Goal: Task Accomplishment & Management: Manage account settings

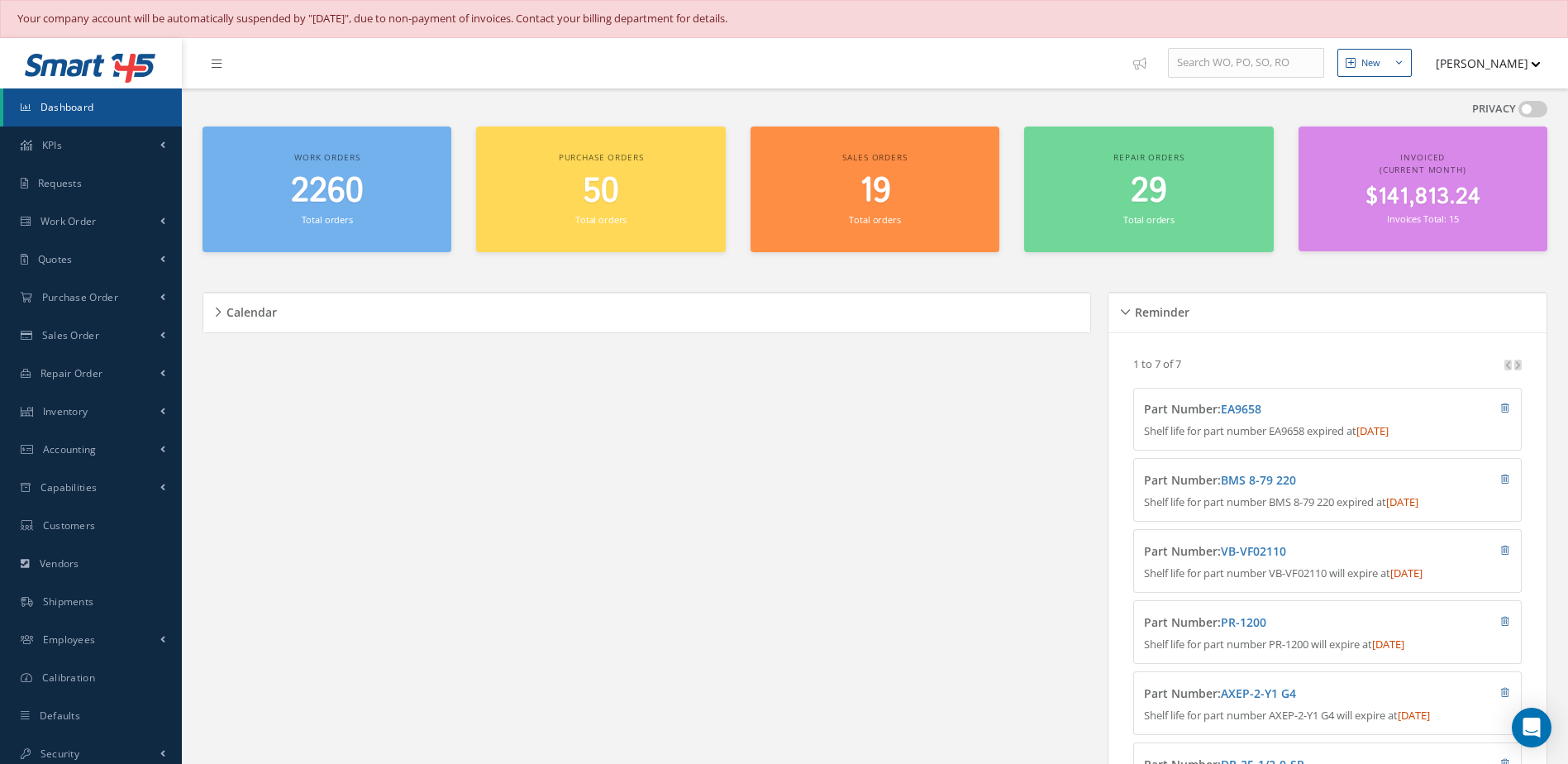
click at [108, 110] on link "Dashboard" at bounding box center [93, 107] width 179 height 38
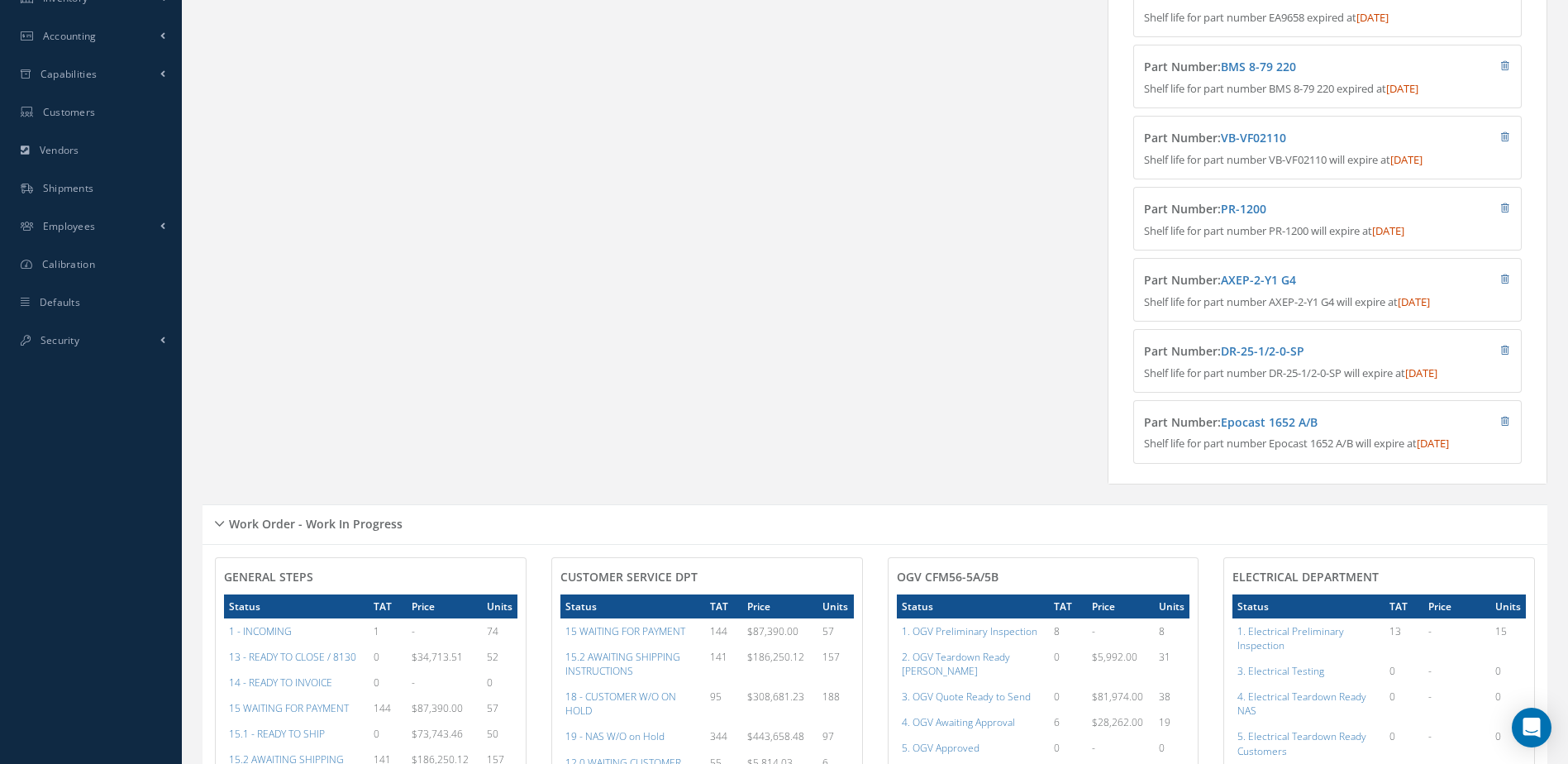
scroll to position [827, 0]
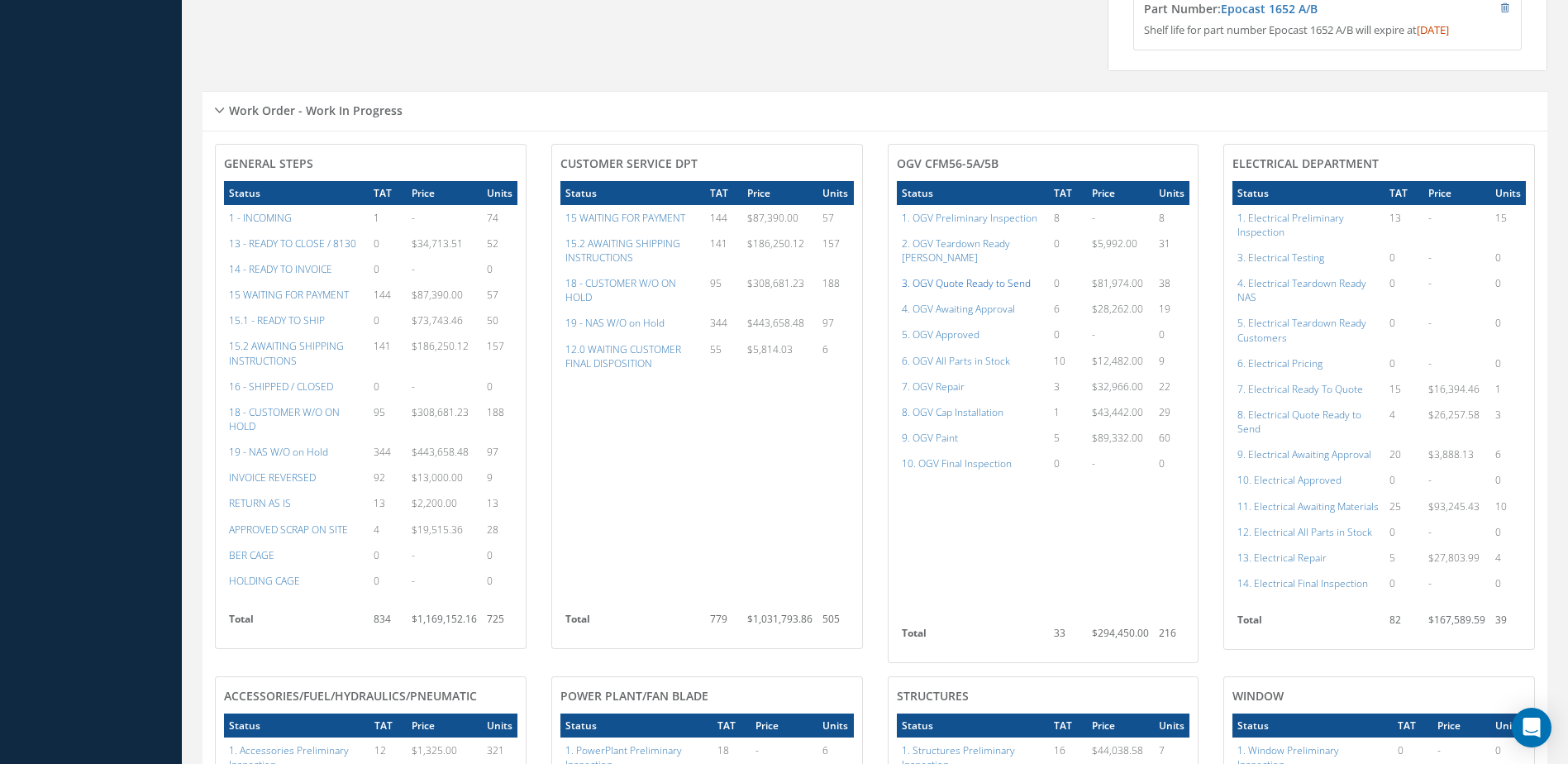
click at [961, 277] on a=76&excludeInternalCustomer=false&excludeInvoicedOrClosed=true&shop_id=15&filtersHidded"] "3. OGV Quote Ready to Send" at bounding box center [966, 283] width 129 height 14
click at [947, 355] on a=79&excludeInternalCustomer=false&excludeInvoicedOrClosed=true&shop_id=15&filtersHidded"] "6. OGV All Parts in Stock" at bounding box center [955, 361] width 108 height 14
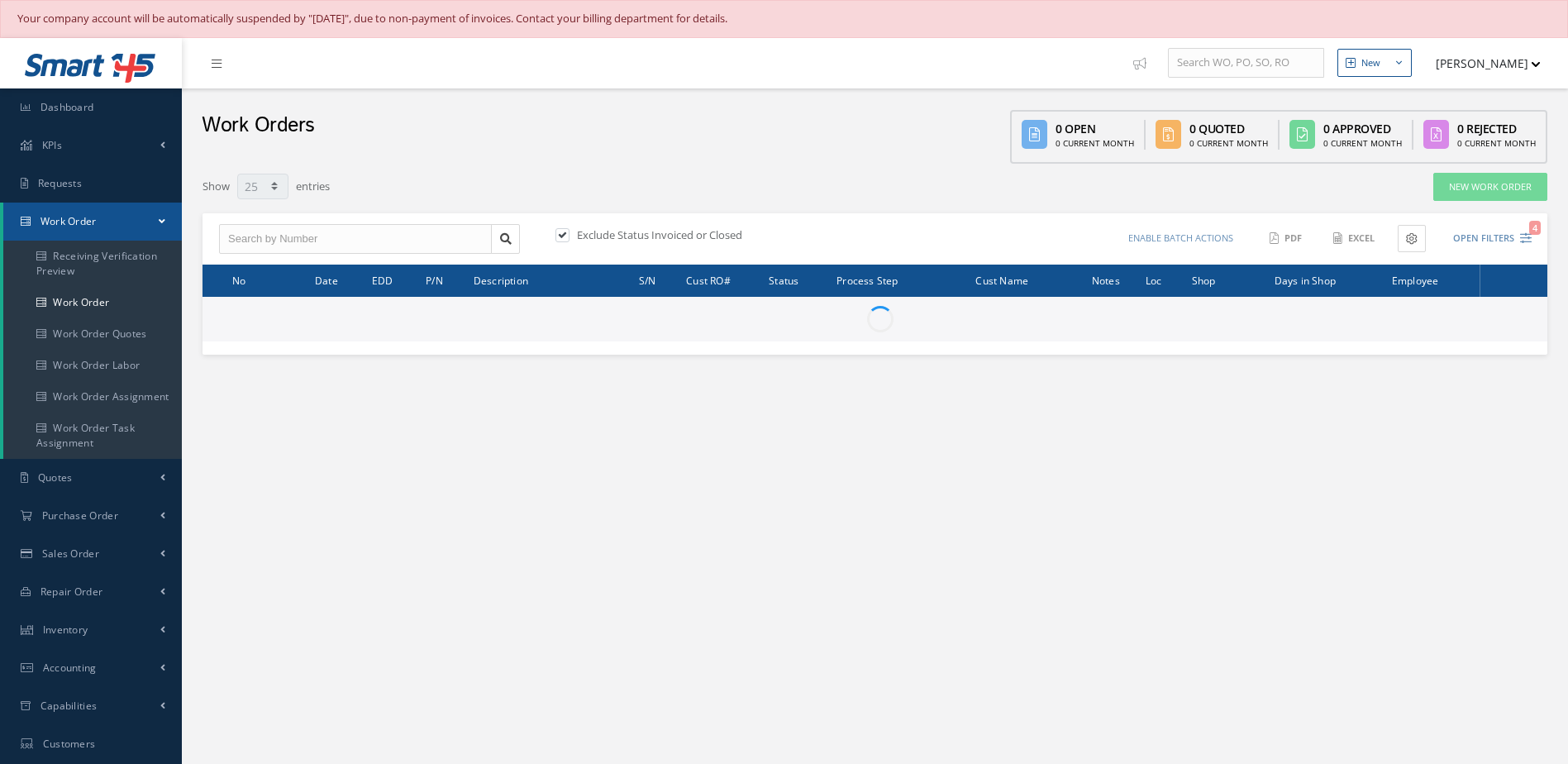
select select "25"
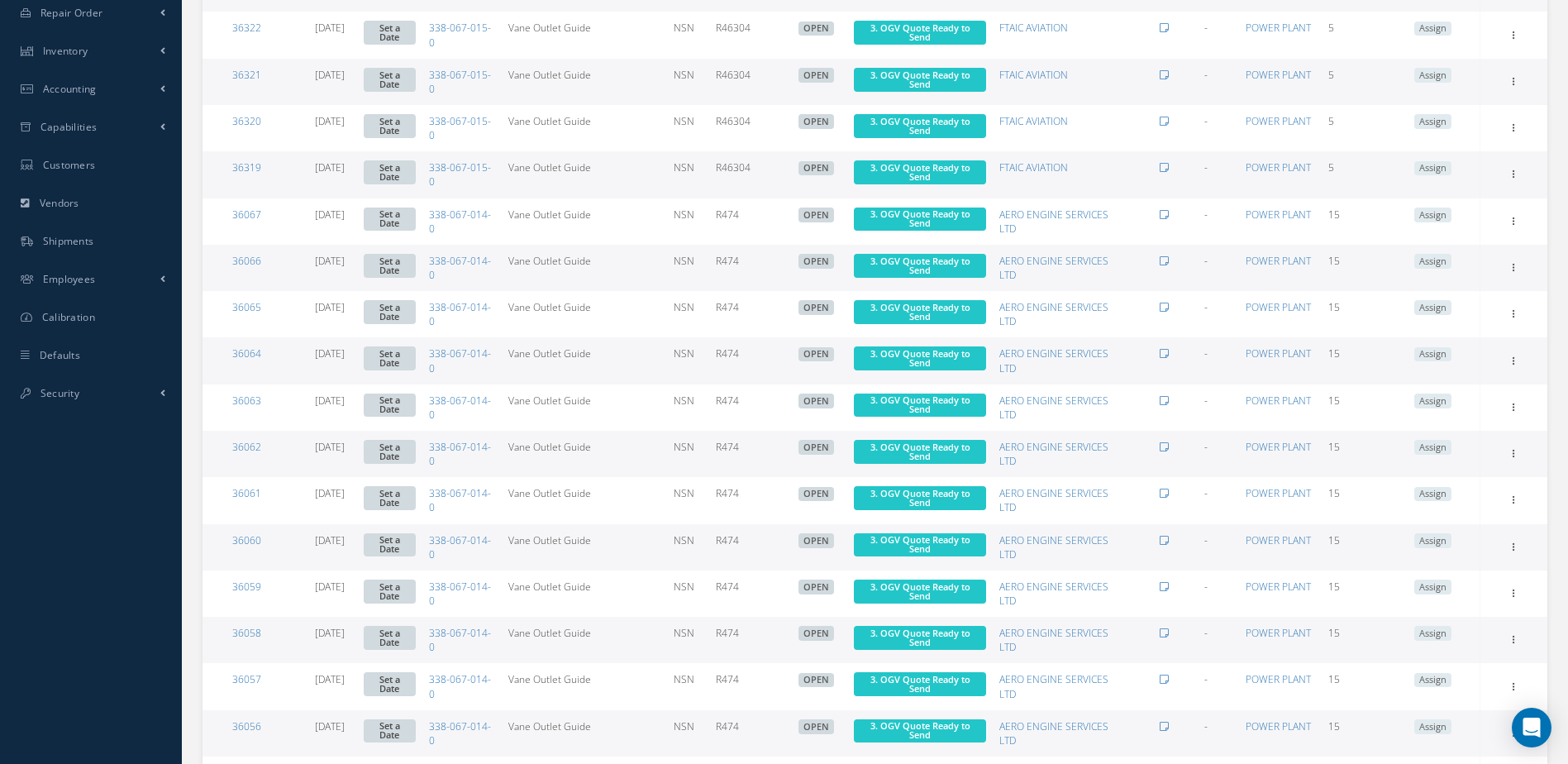
scroll to position [827, 0]
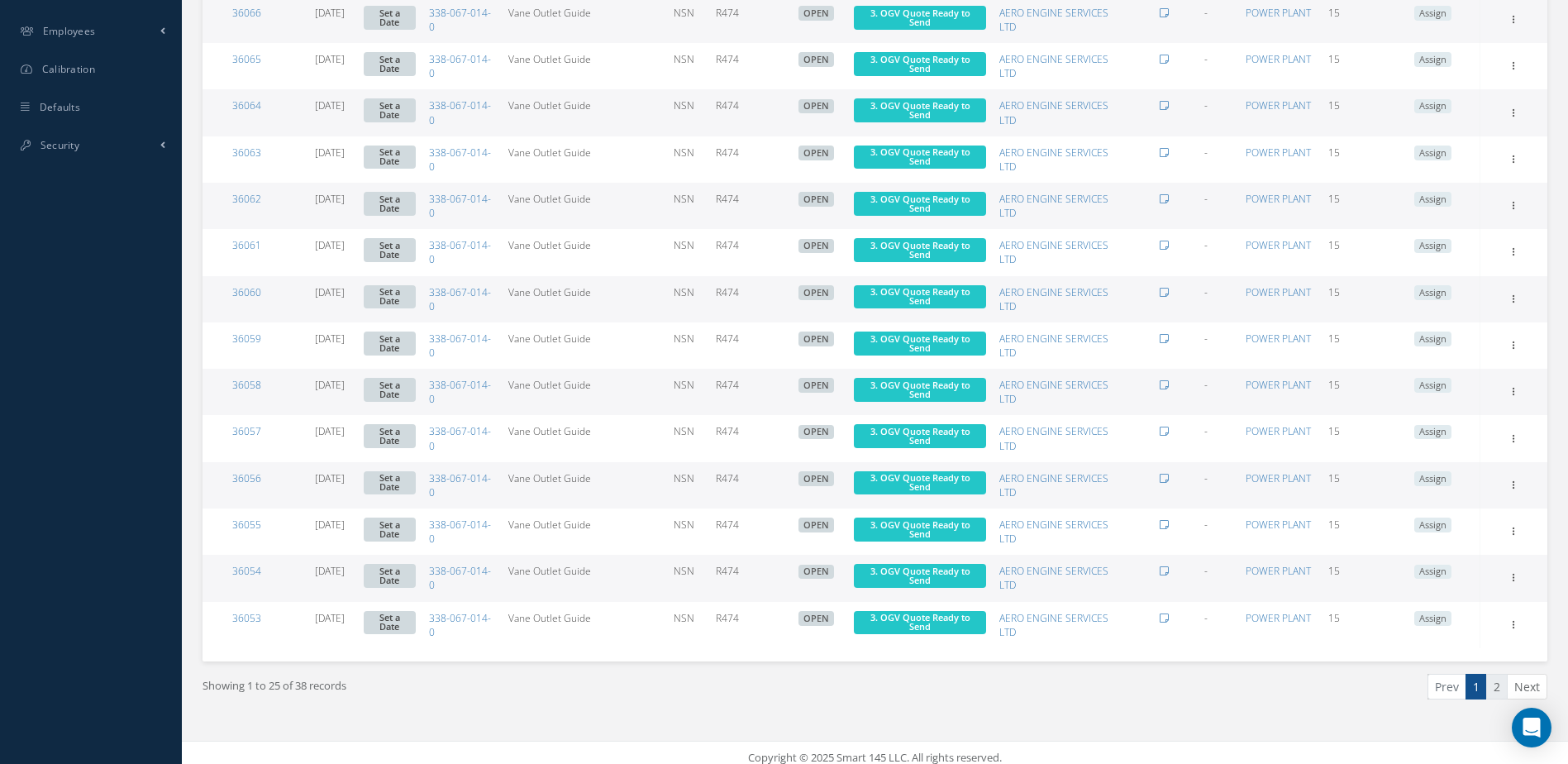
click at [1496, 686] on link "2" at bounding box center [1496, 687] width 21 height 26
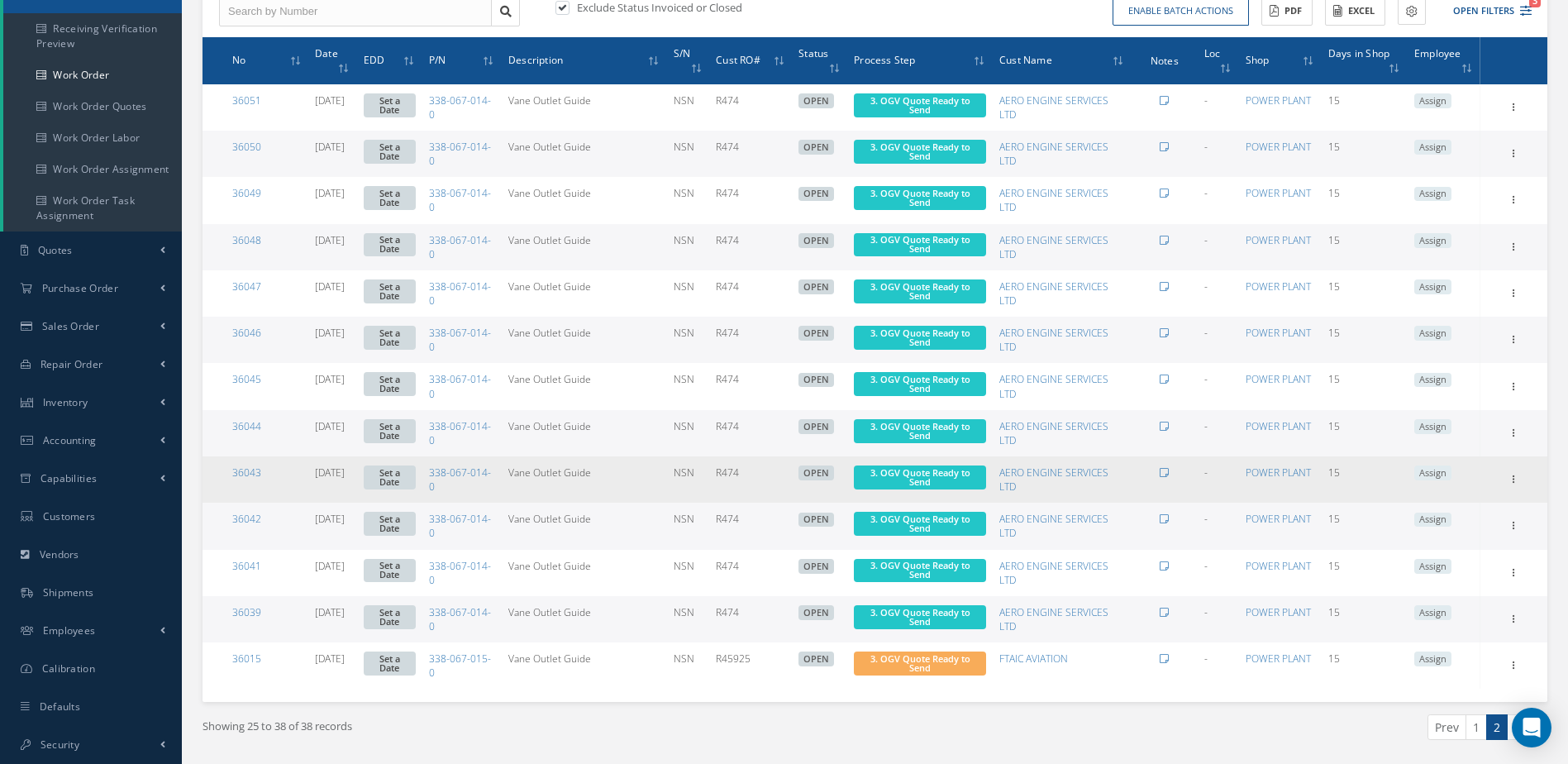
scroll to position [279, 0]
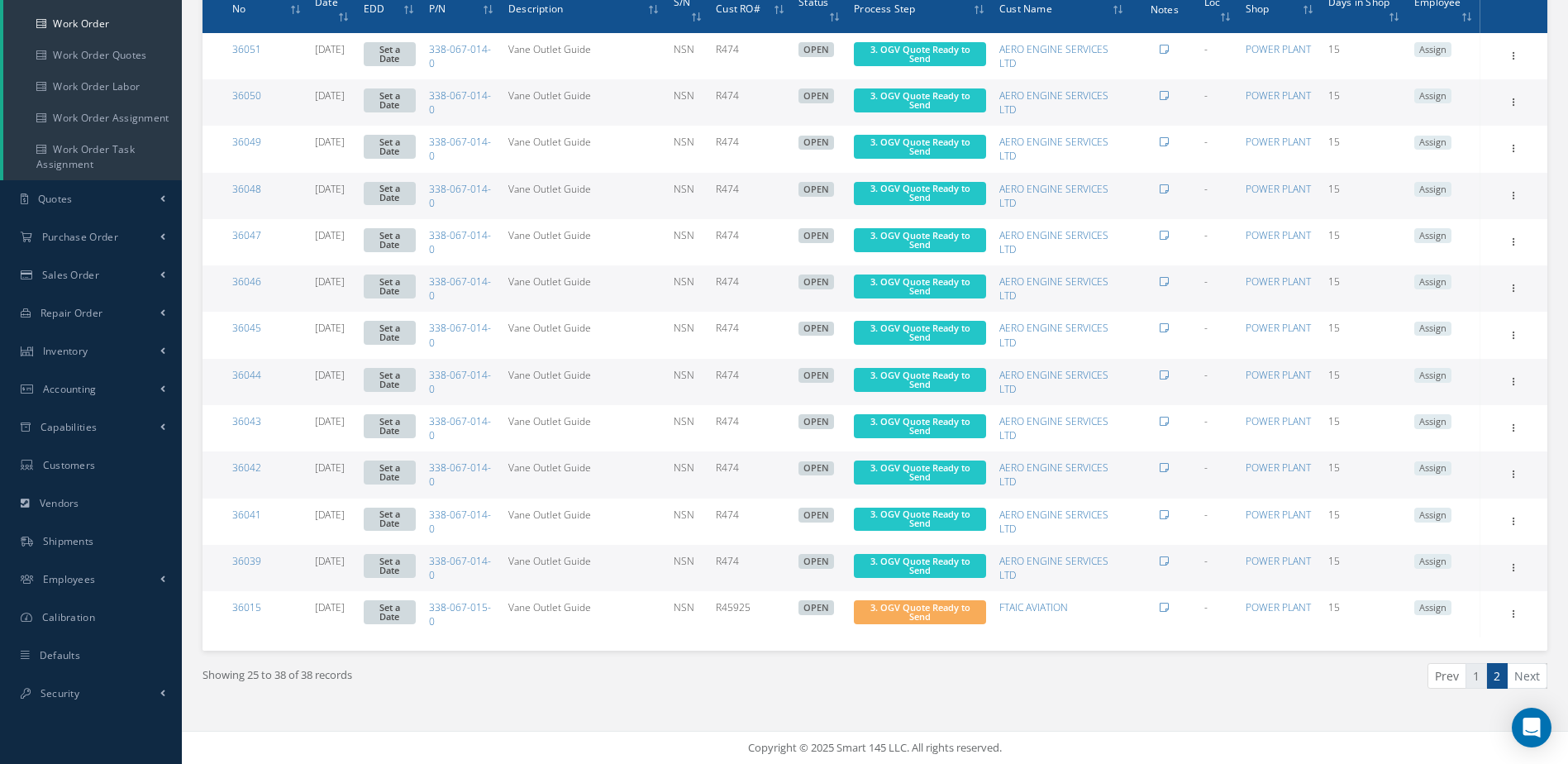
click at [1476, 681] on link "1" at bounding box center [1475, 676] width 21 height 26
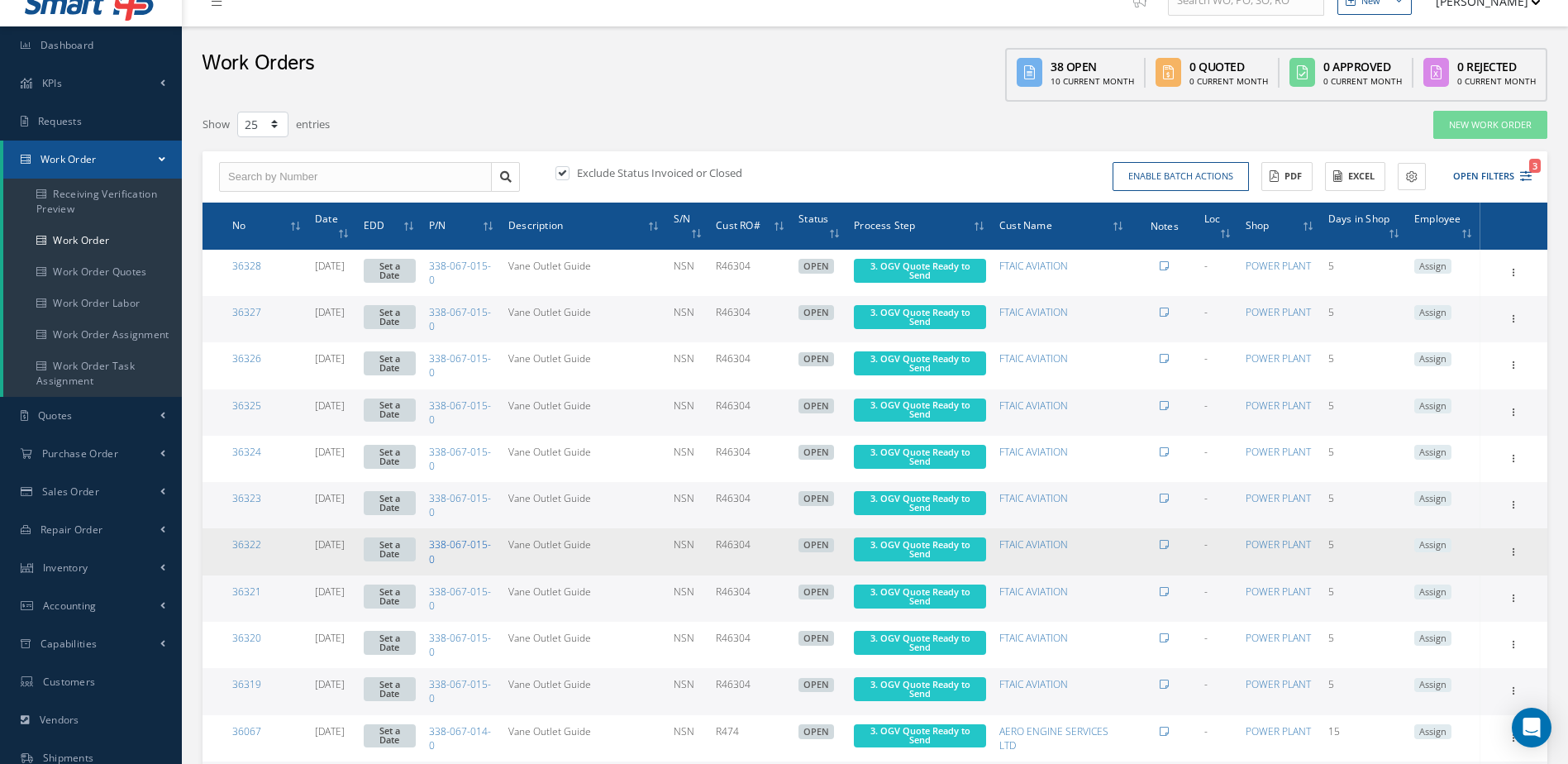
scroll to position [0, 0]
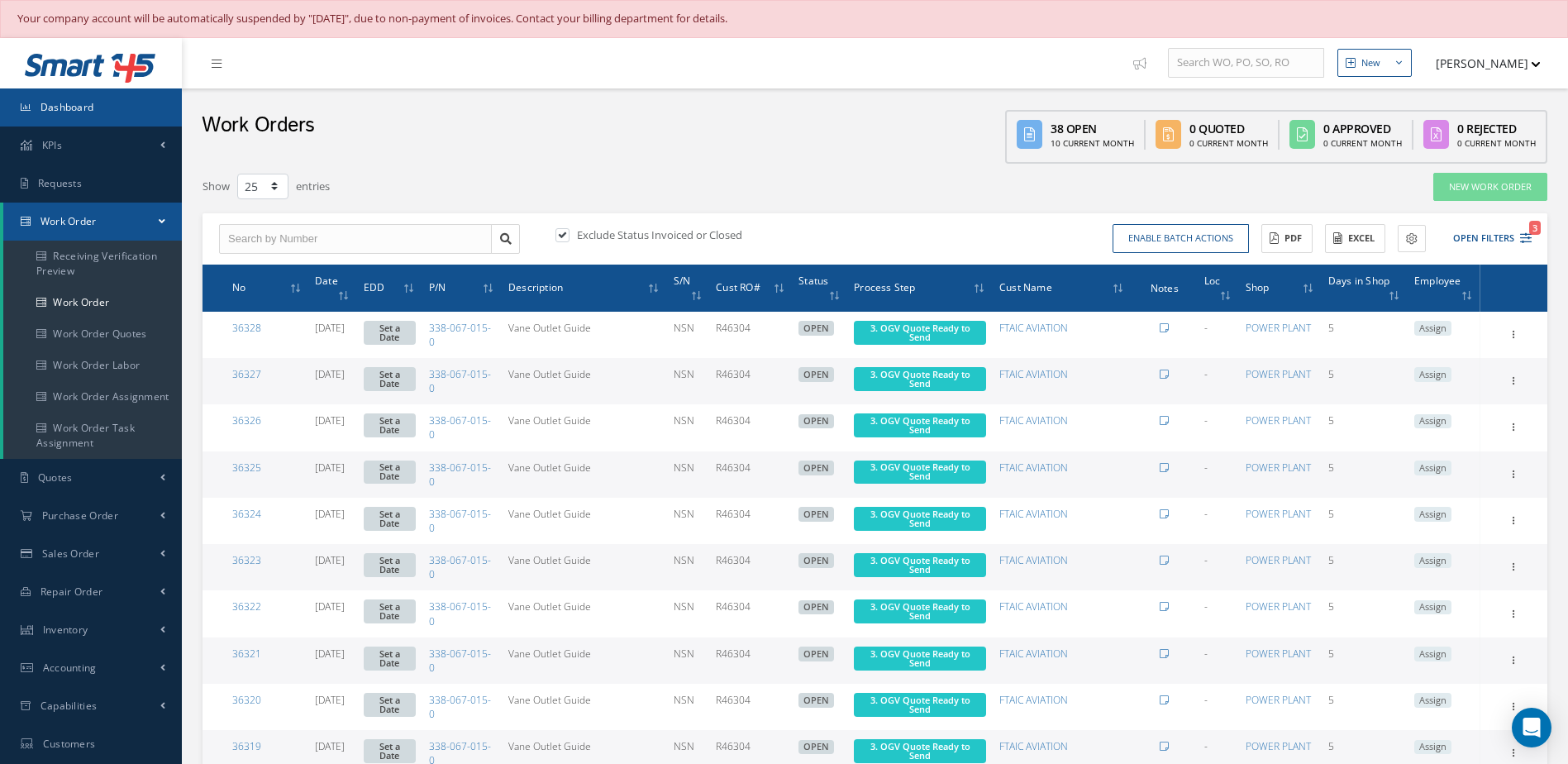
click at [114, 90] on link "Dashboard" at bounding box center [91, 107] width 182 height 38
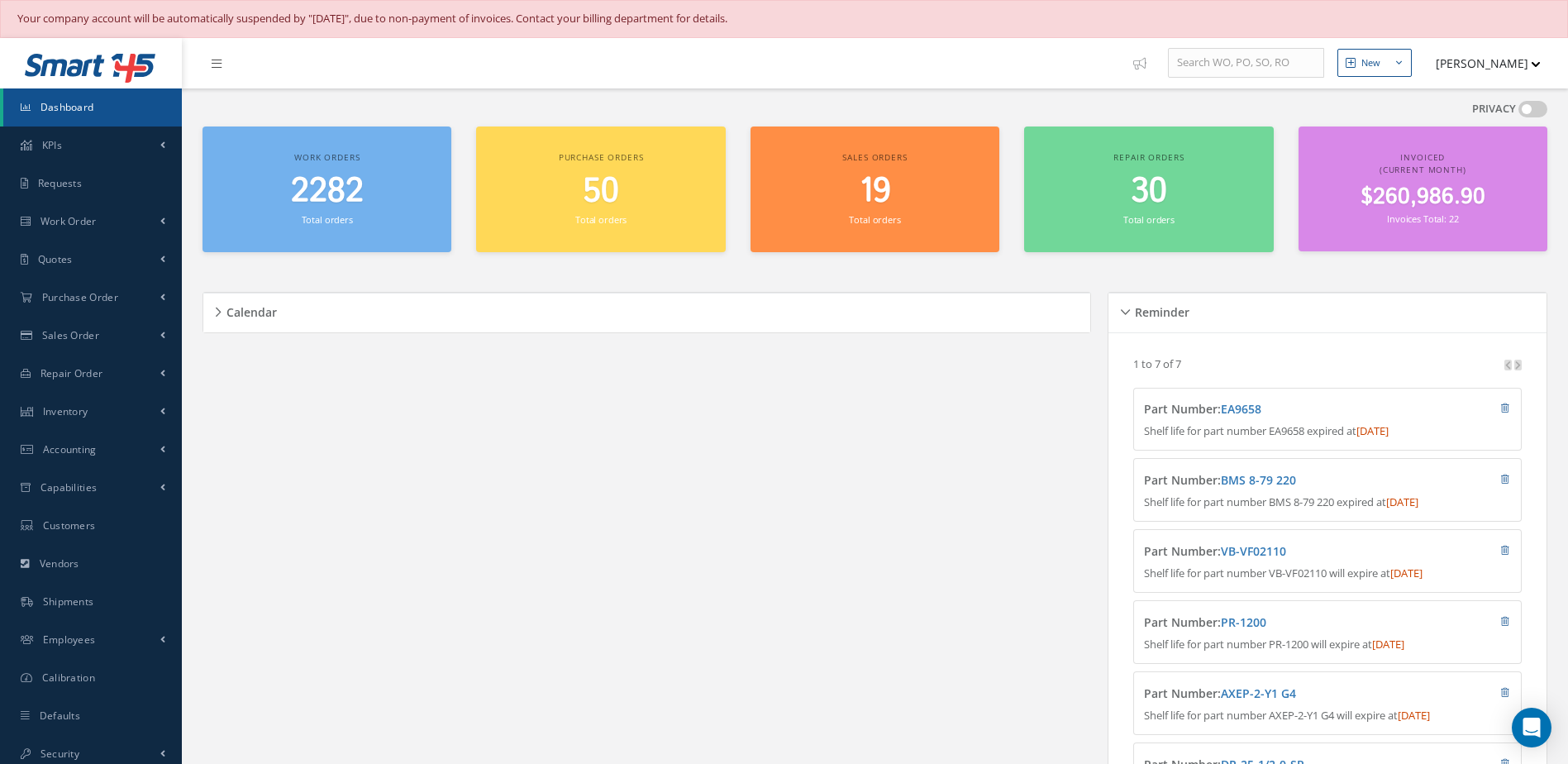
click at [336, 208] on span "2282" at bounding box center [327, 191] width 73 height 47
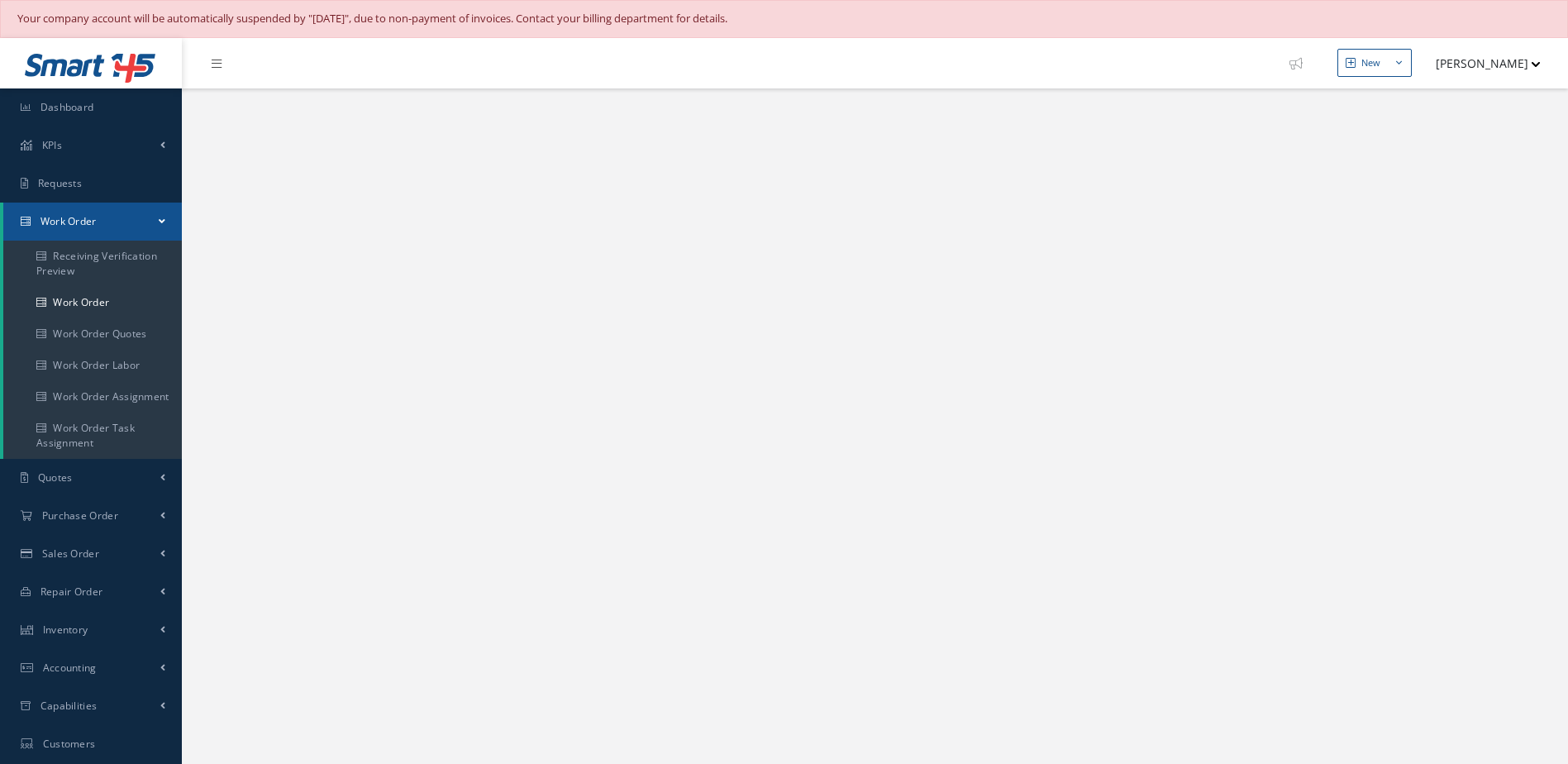
select select "25"
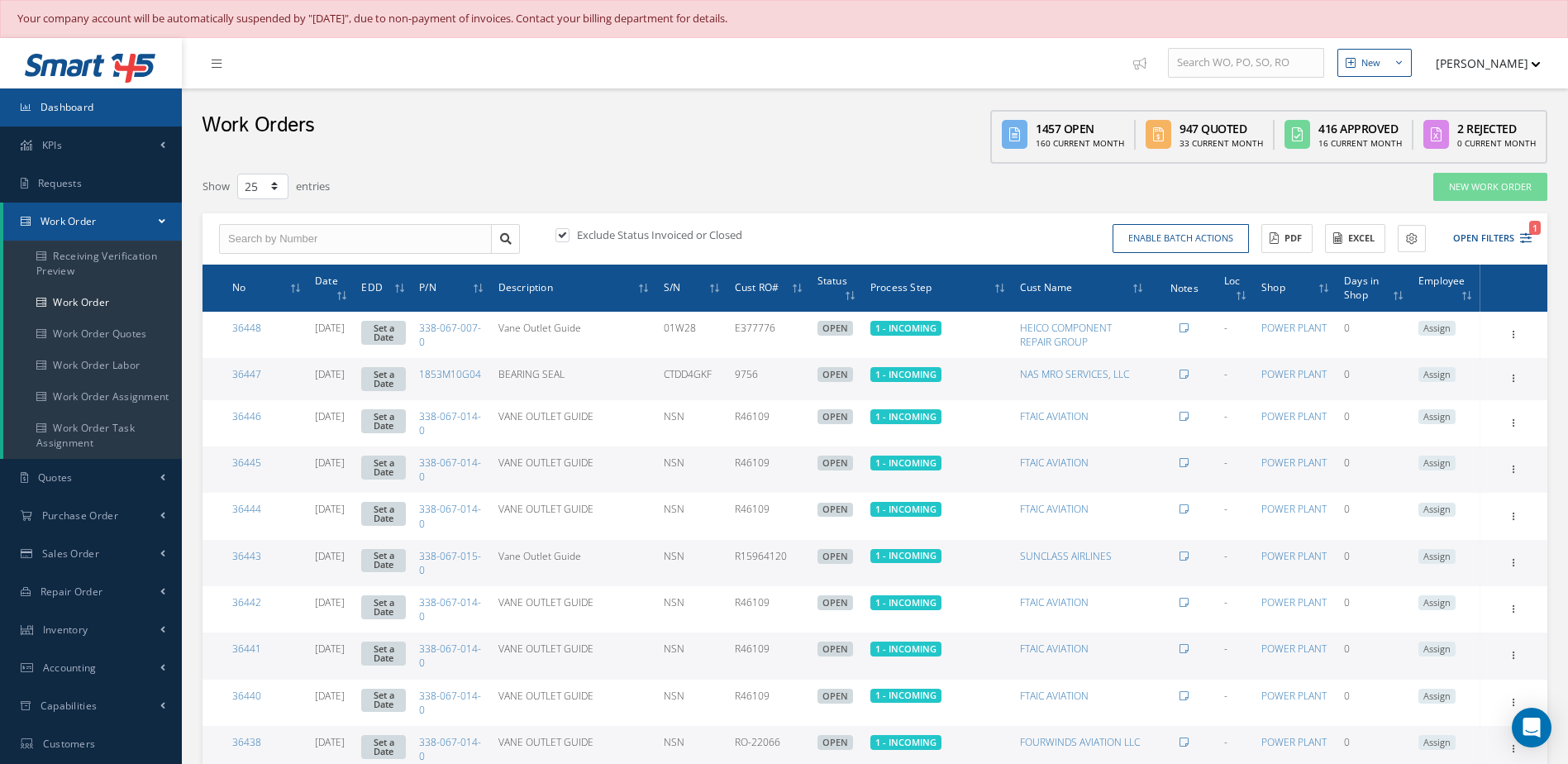
click at [107, 101] on link "Dashboard" at bounding box center [91, 107] width 182 height 38
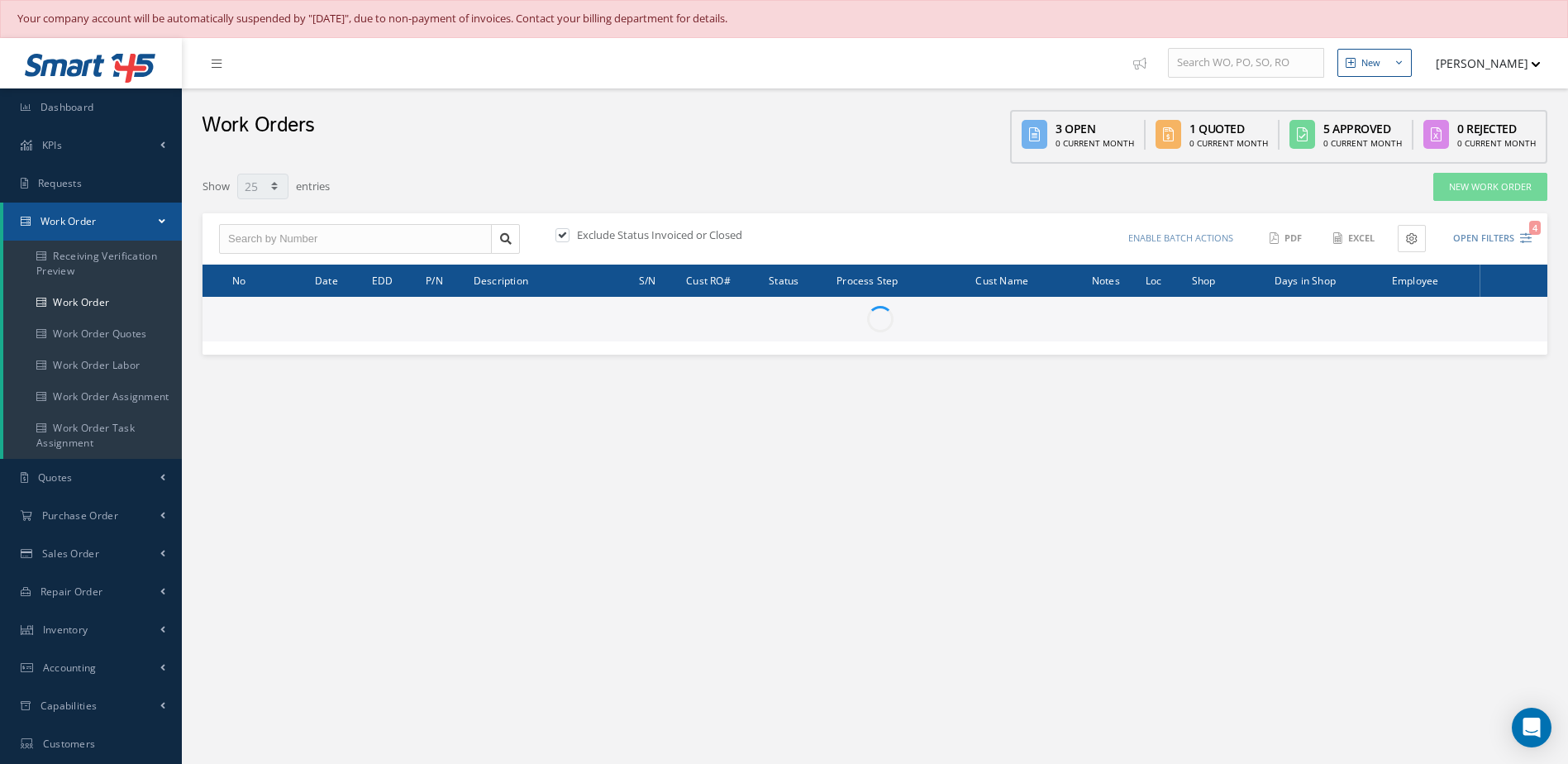
select select "25"
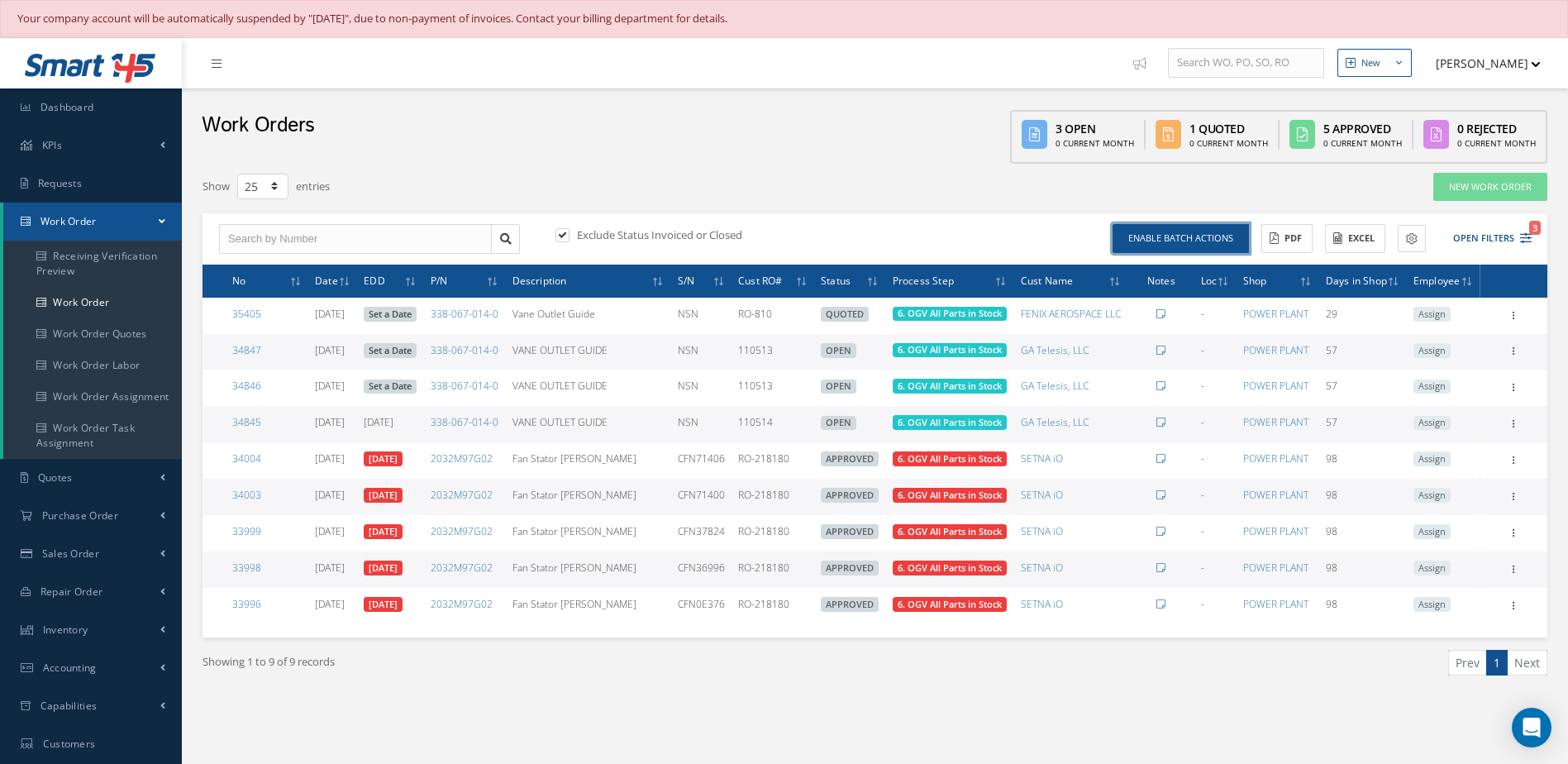
click at [1187, 243] on button "Enable batch actions" at bounding box center [1180, 238] width 136 height 29
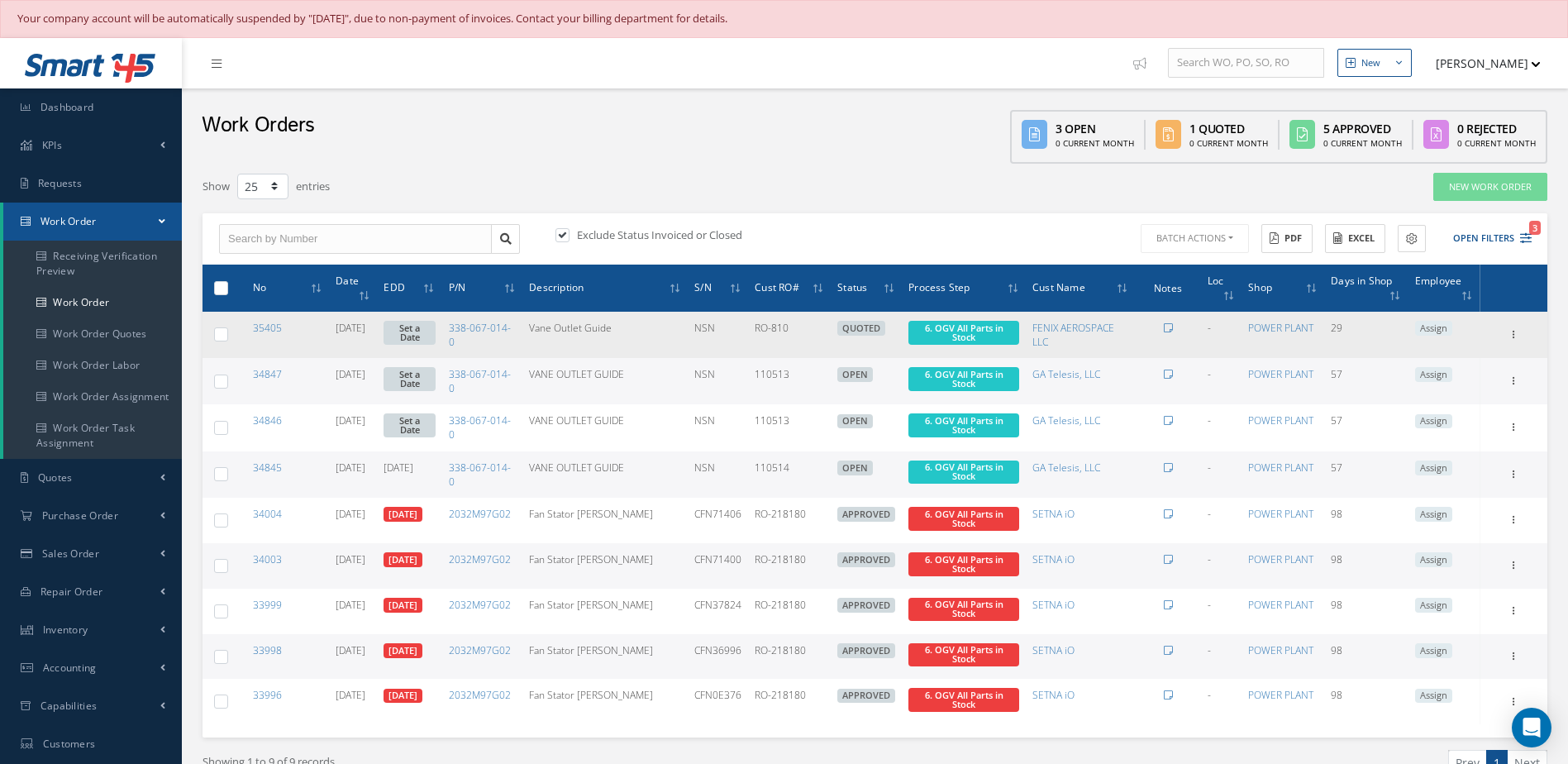
click at [227, 337] on label at bounding box center [227, 334] width 0 height 14
click at [223, 337] on input "checkbox" at bounding box center [222, 336] width 11 height 11
checkbox input "true"
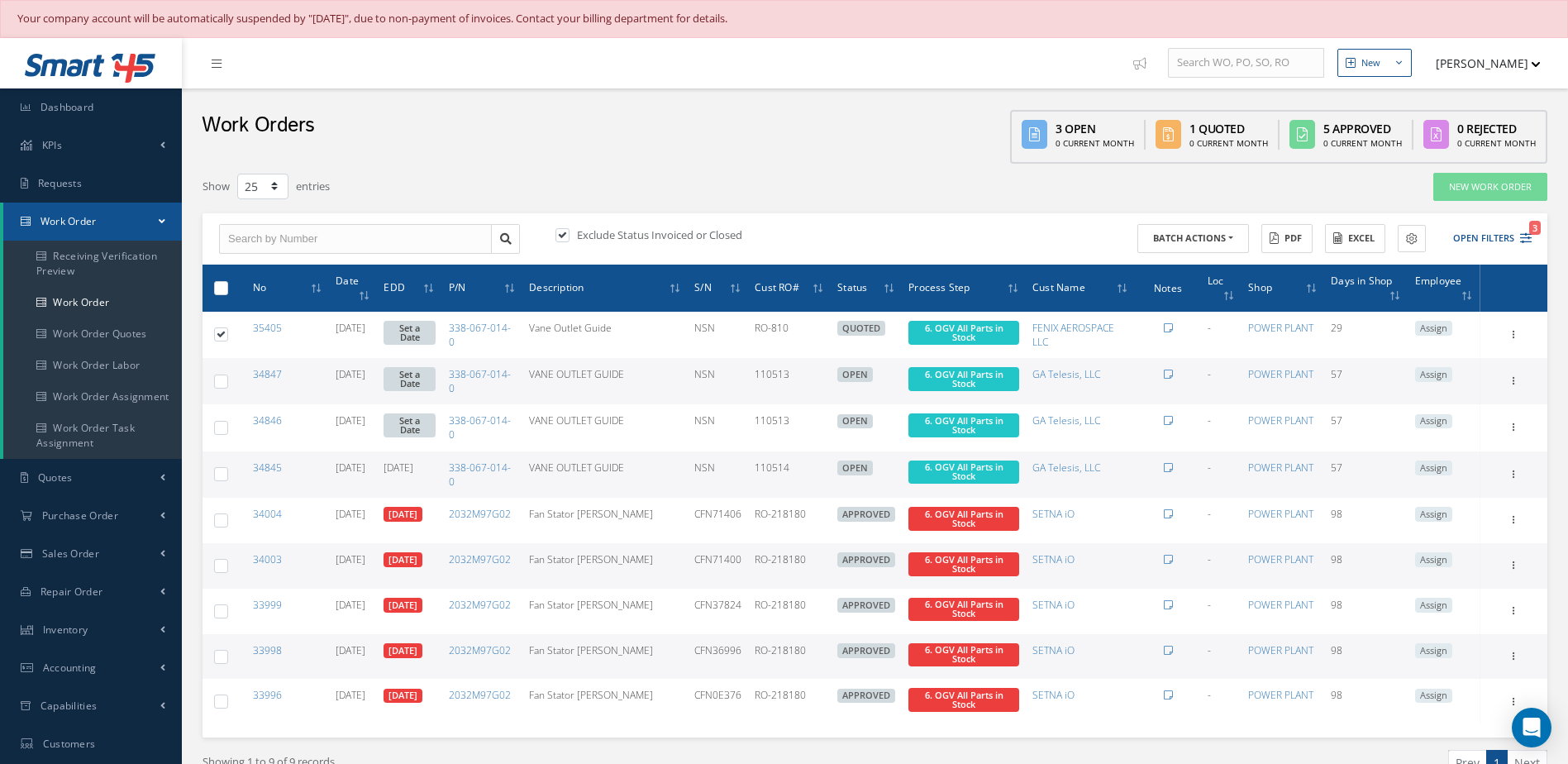
click at [227, 384] on label at bounding box center [227, 380] width 0 height 14
click at [219, 384] on input "checkbox" at bounding box center [222, 383] width 11 height 11
checkbox input "true"
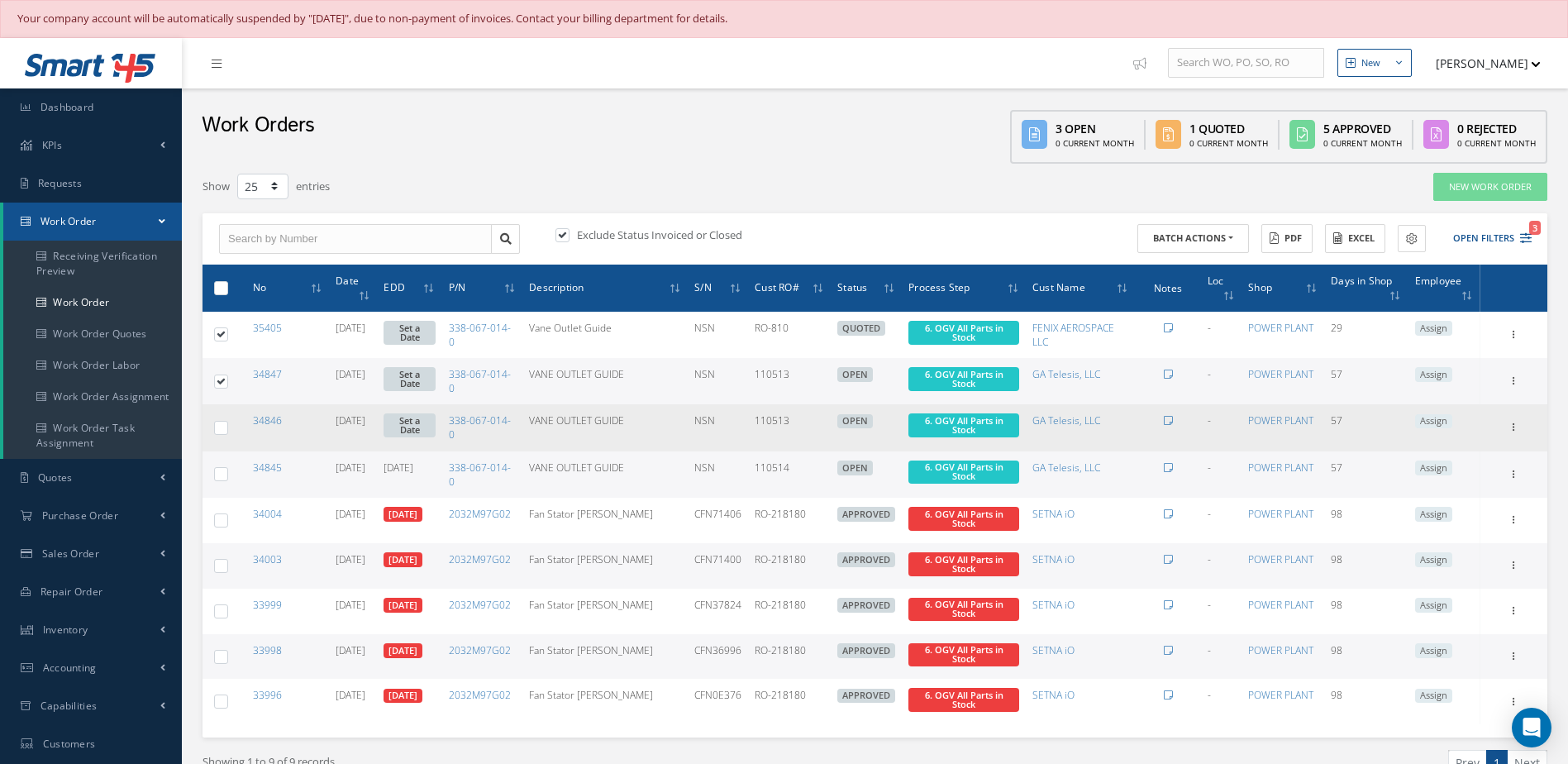
click at [227, 430] on label at bounding box center [227, 427] width 0 height 14
click at [220, 430] on input "checkbox" at bounding box center [222, 430] width 11 height 11
checkbox input "true"
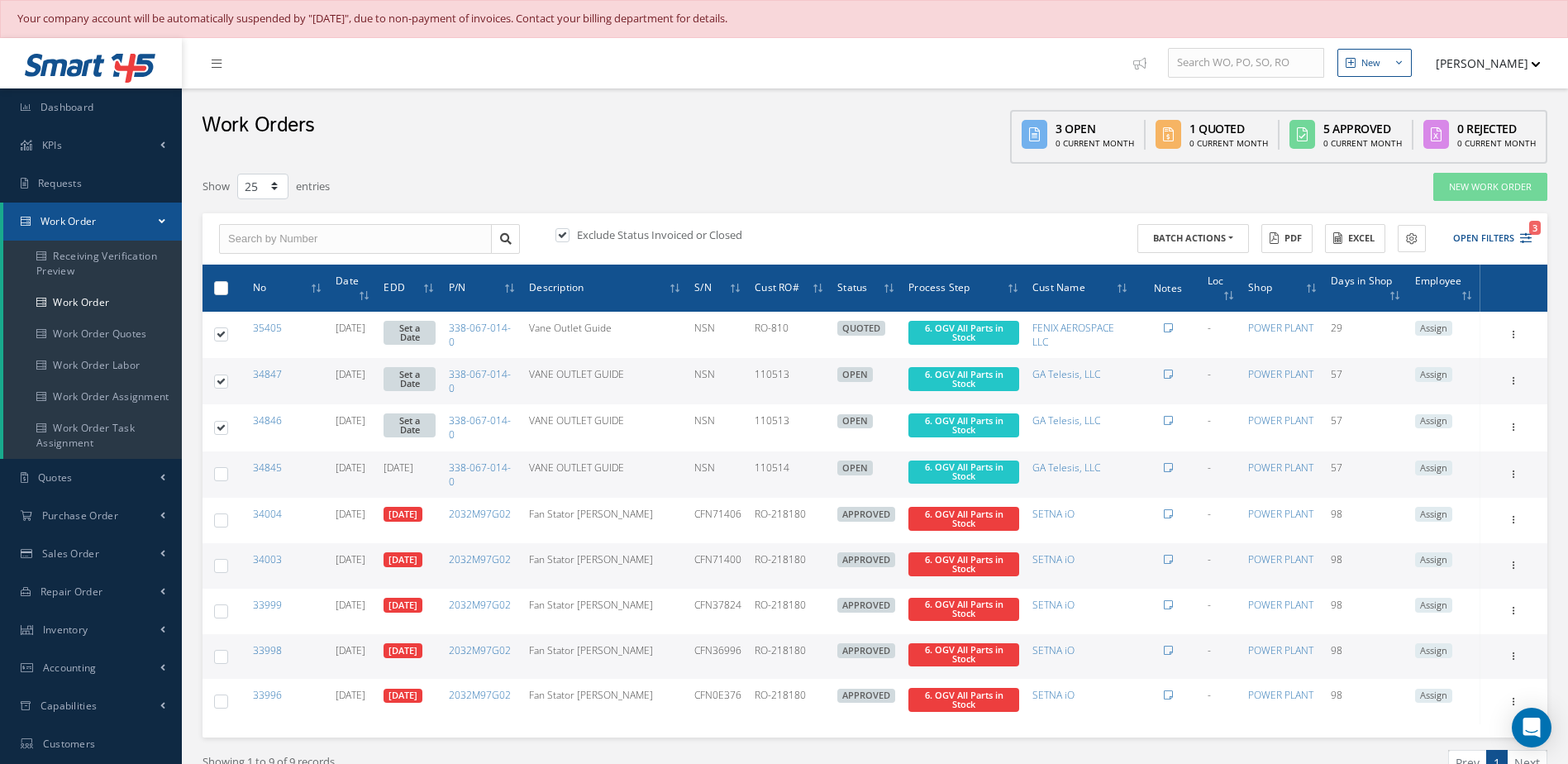
click at [227, 475] on label at bounding box center [227, 473] width 0 height 14
click at [221, 475] on input "checkbox" at bounding box center [222, 476] width 11 height 11
checkbox input "true"
click at [1190, 243] on button "Batch Actions" at bounding box center [1192, 238] width 111 height 29
click at [1182, 266] on link "Update Work Orders" at bounding box center [1202, 265] width 132 height 22
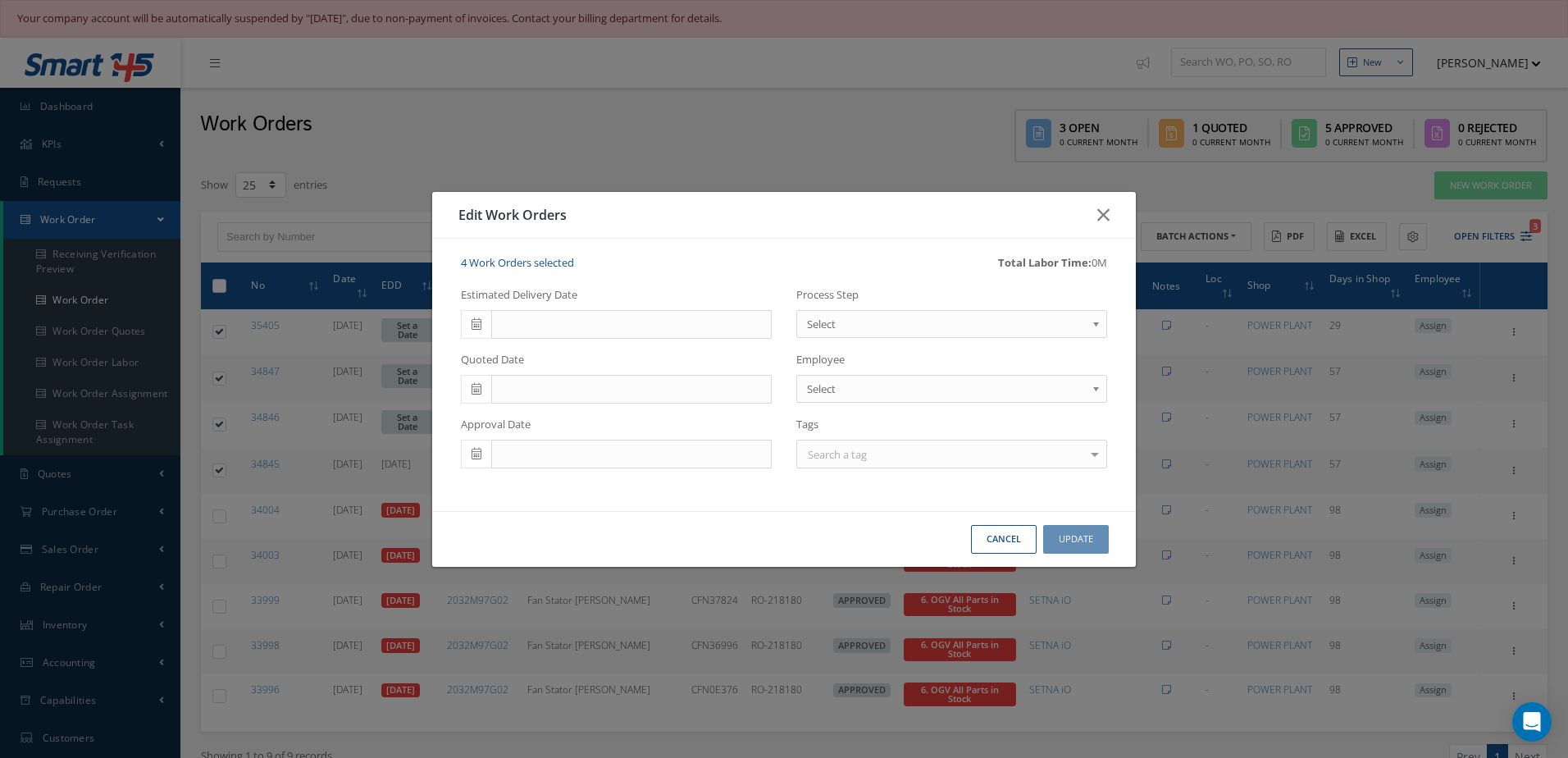
click at [477, 322] on icon at bounding box center [477, 324] width 10 height 12
click at [571, 454] on td "18" at bounding box center [571, 451] width 24 height 24
click at [926, 324] on span "Select" at bounding box center [946, 323] width 278 height 19
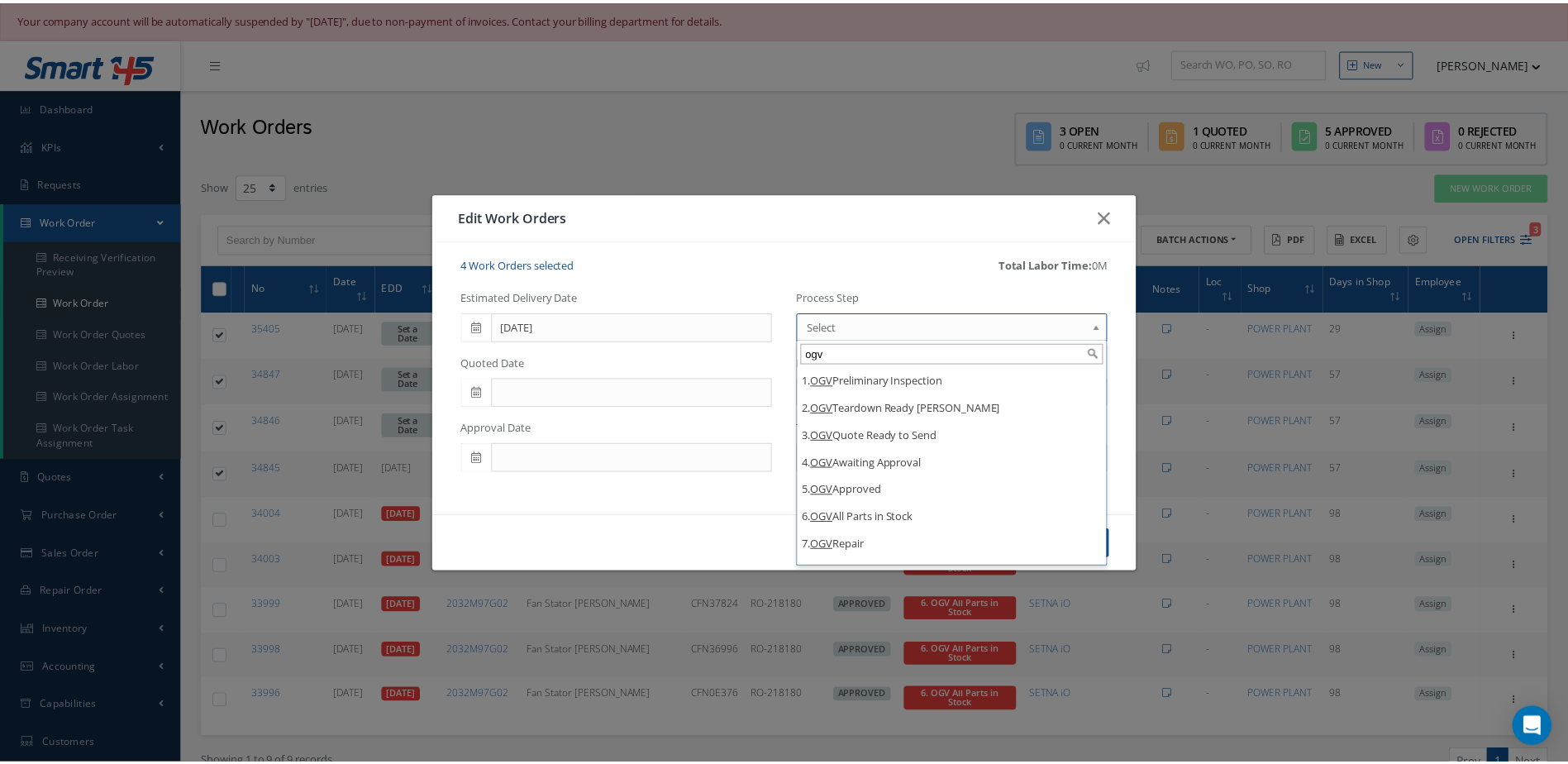
scroll to position [20, 0]
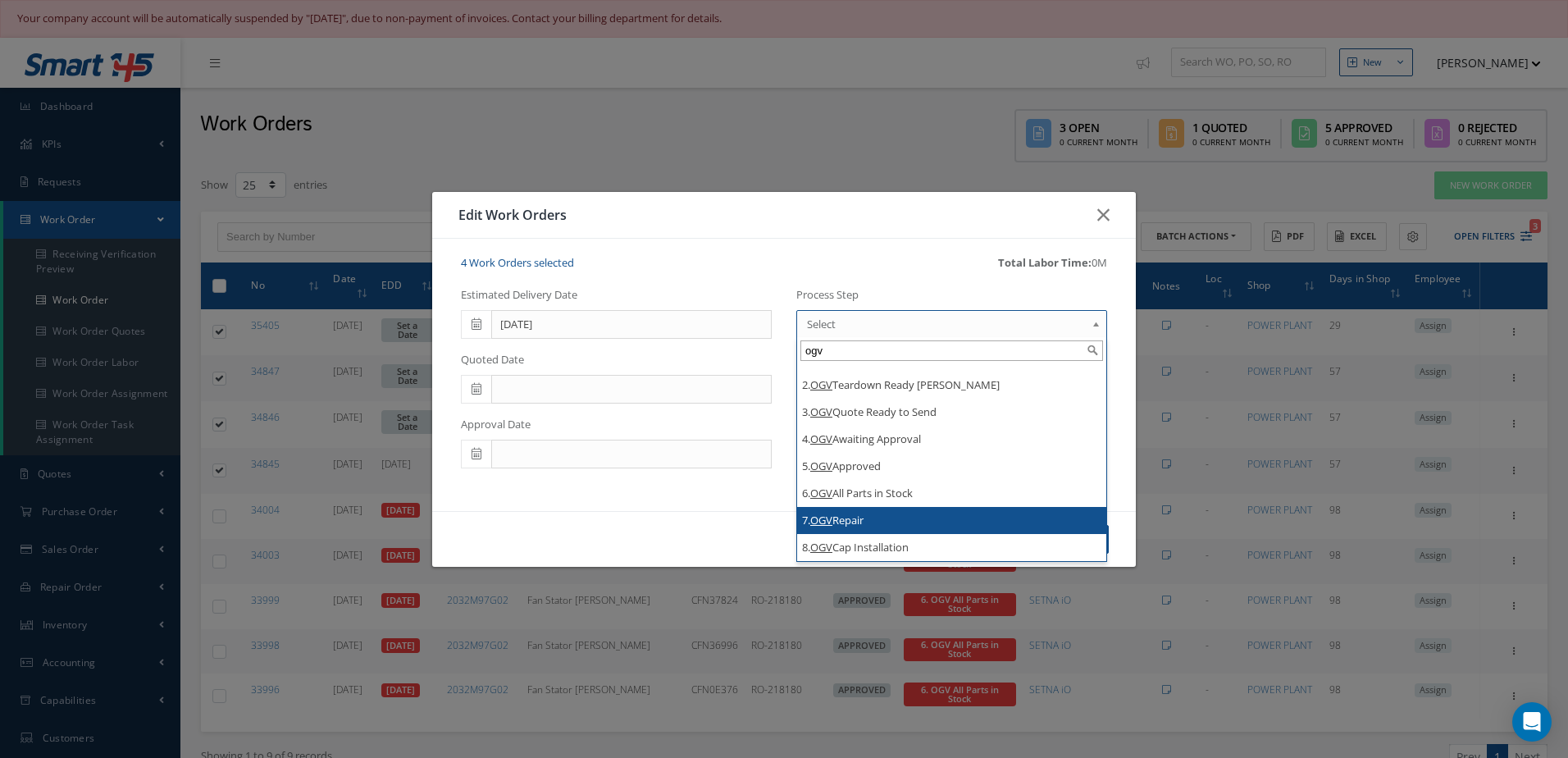
type input "ogv"
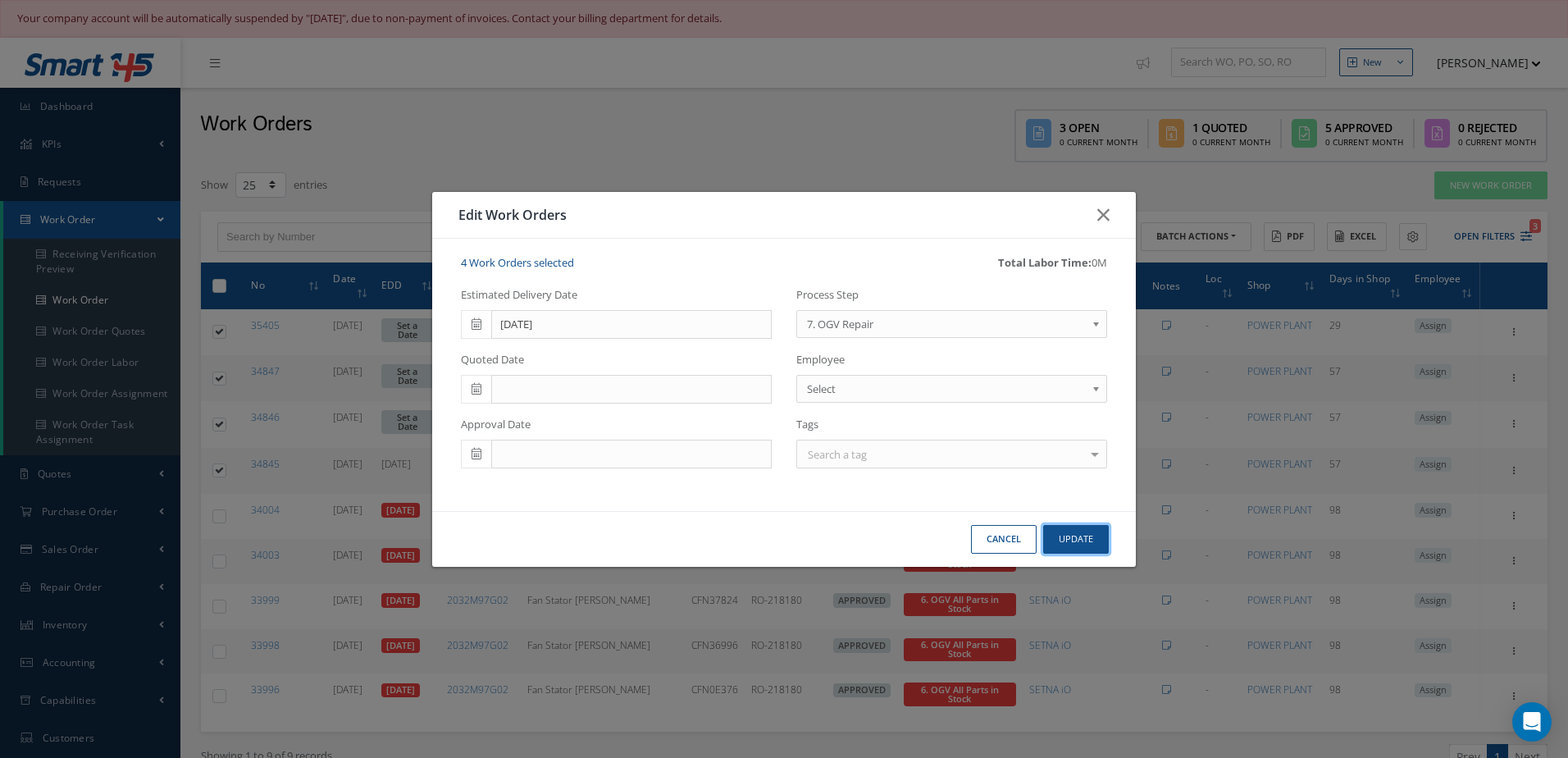
click at [1076, 535] on button "Update" at bounding box center [1076, 539] width 66 height 29
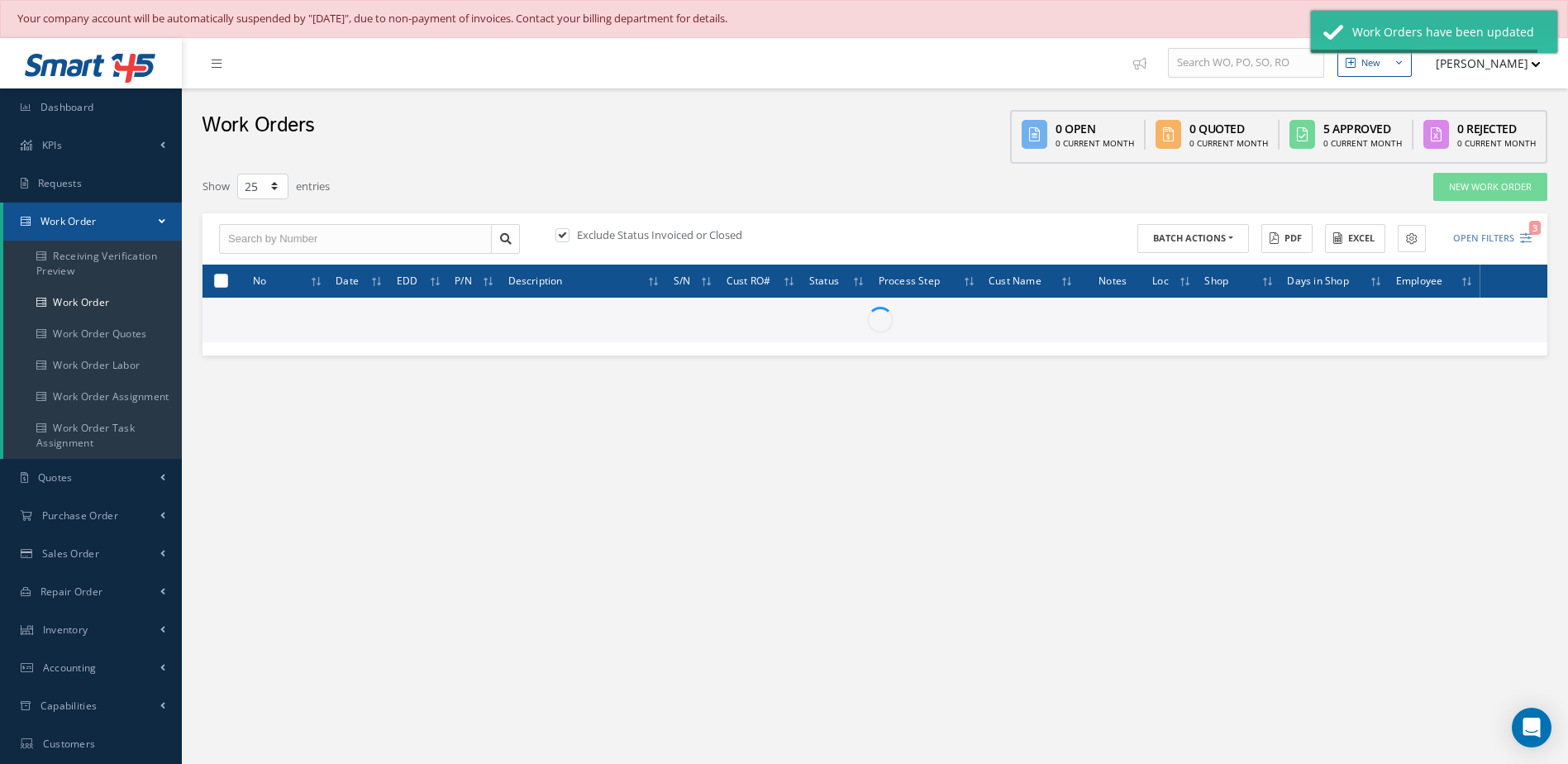
checkbox input "false"
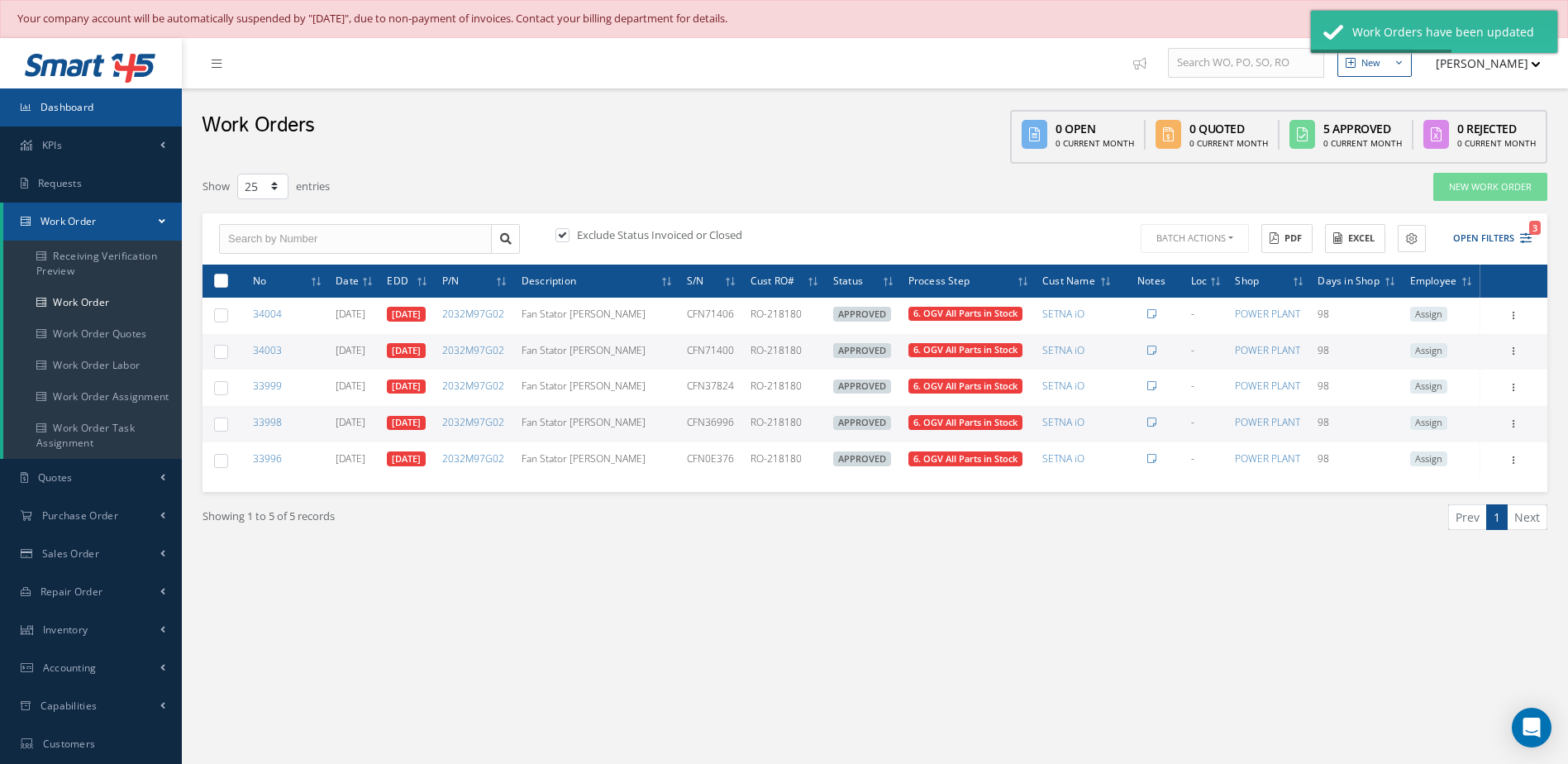
click at [65, 111] on span "Dashboard" at bounding box center [67, 107] width 54 height 14
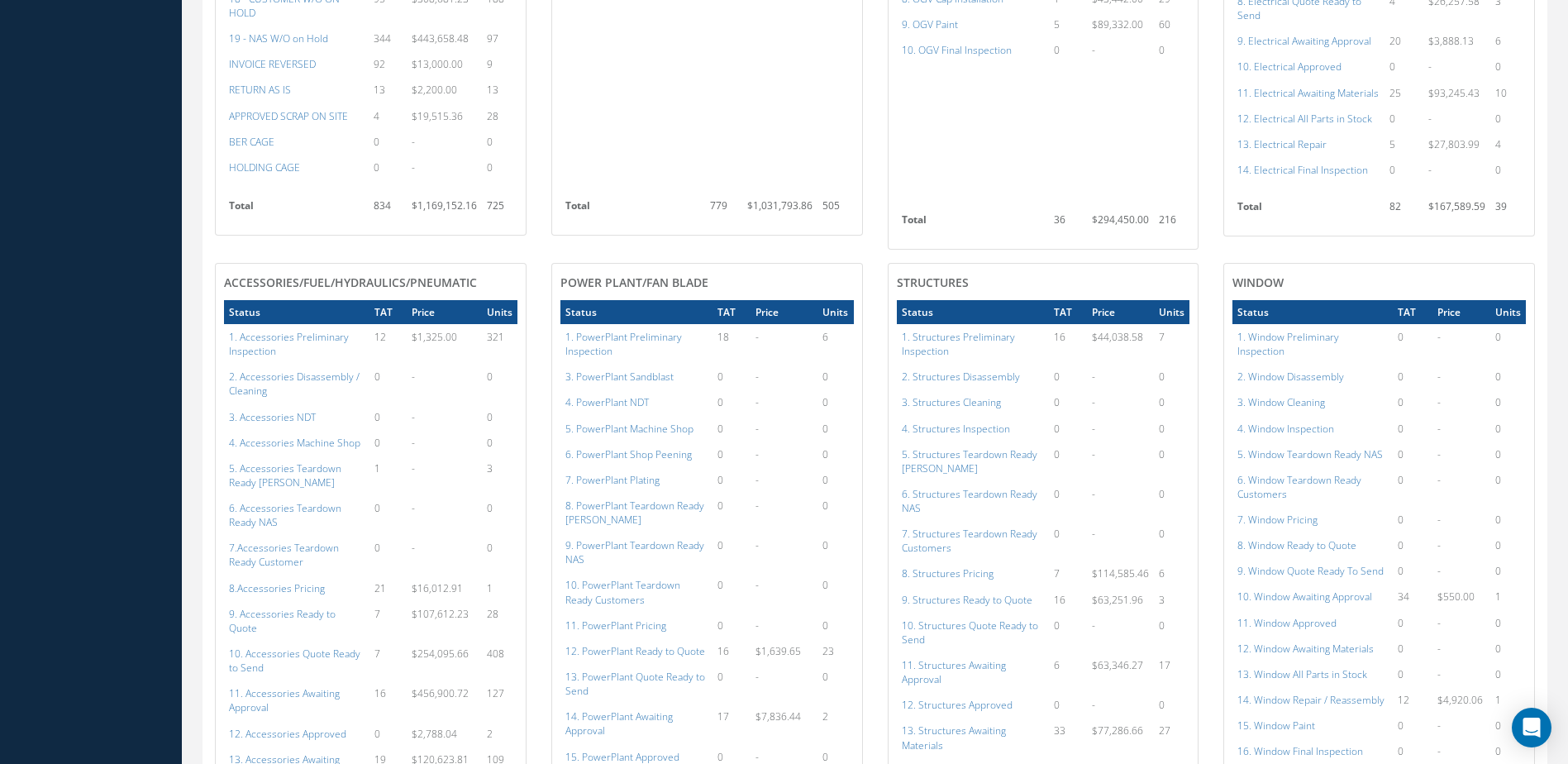
scroll to position [1571, 0]
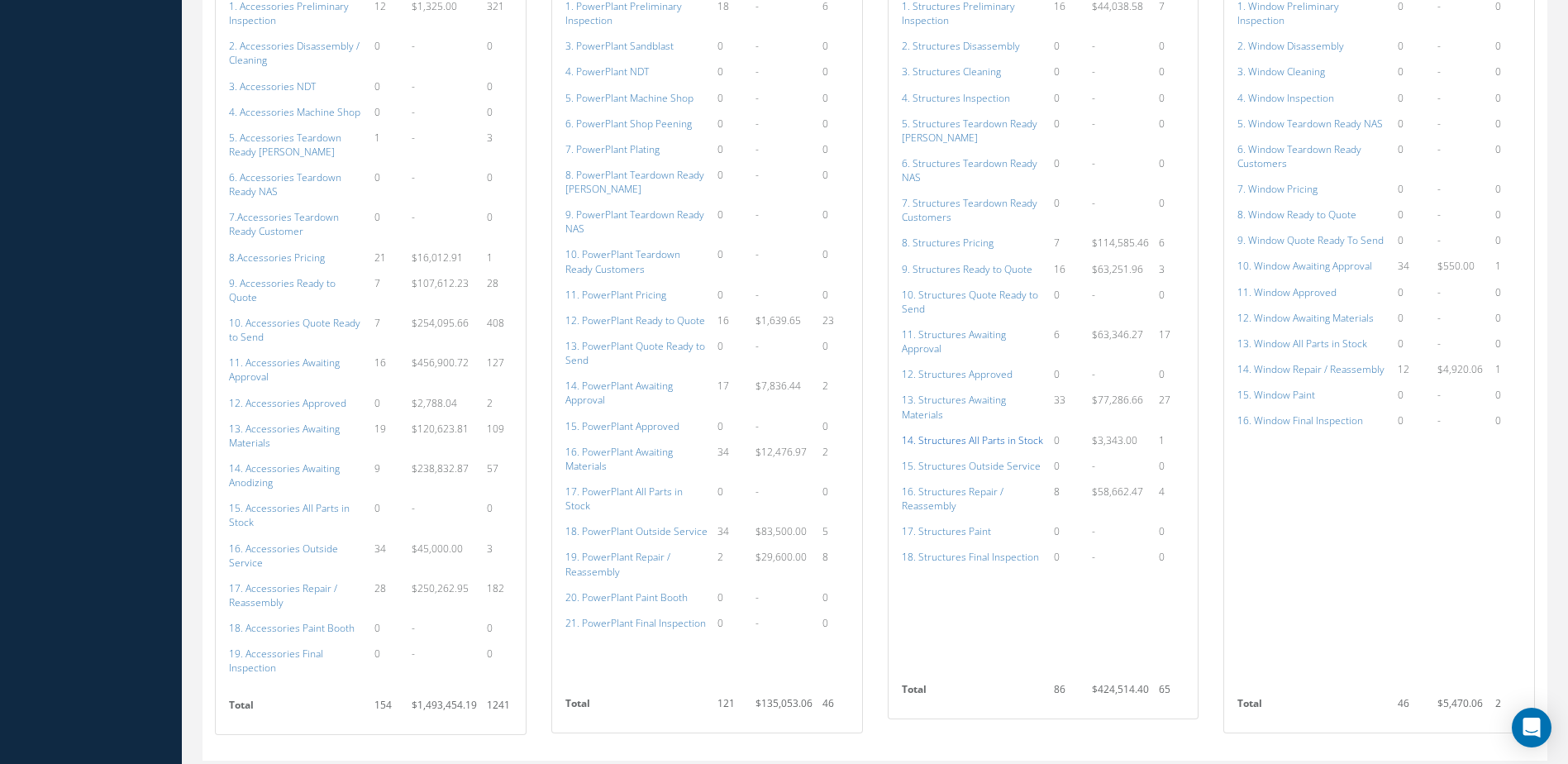
click at [985, 437] on a=154&excludeInternalCustomer=false&excludeInvoicedOrClosed=true&shop_id=3&filtersHidded"] "14. Structures All Parts in Stock" at bounding box center [972, 440] width 141 height 14
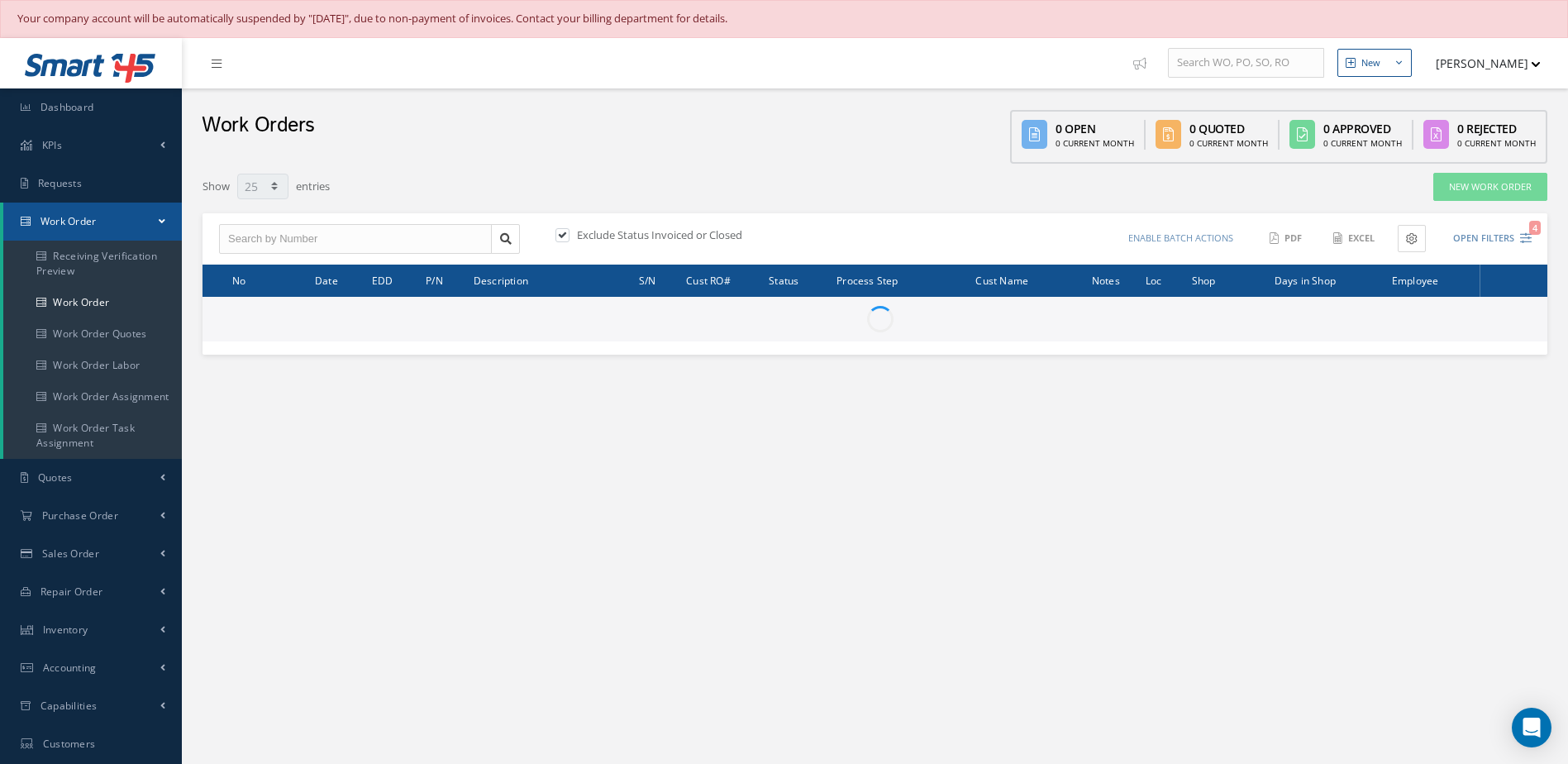
select select "25"
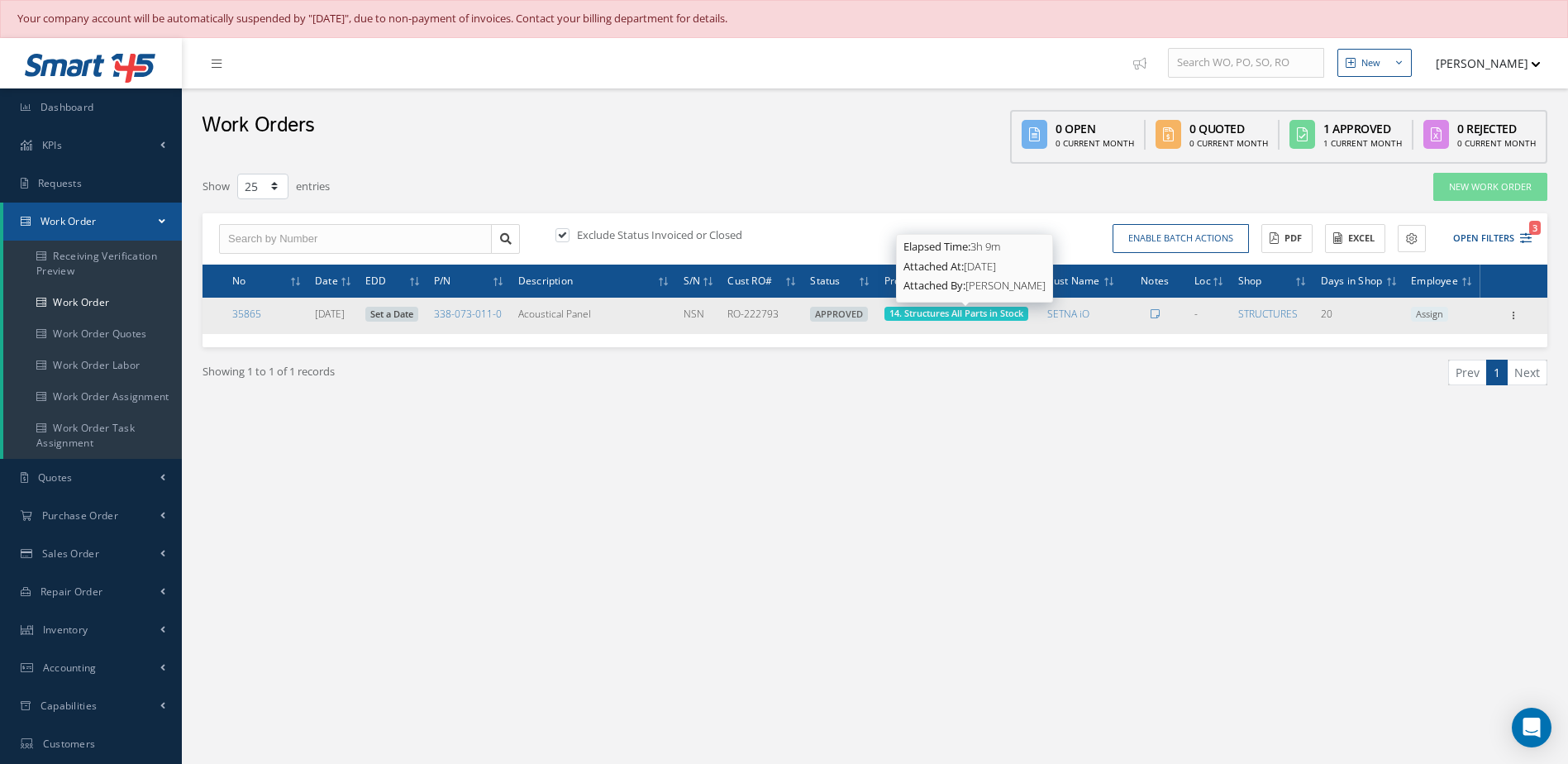
click at [996, 310] on span "14. Structures All Parts in Stock" at bounding box center [956, 313] width 134 height 13
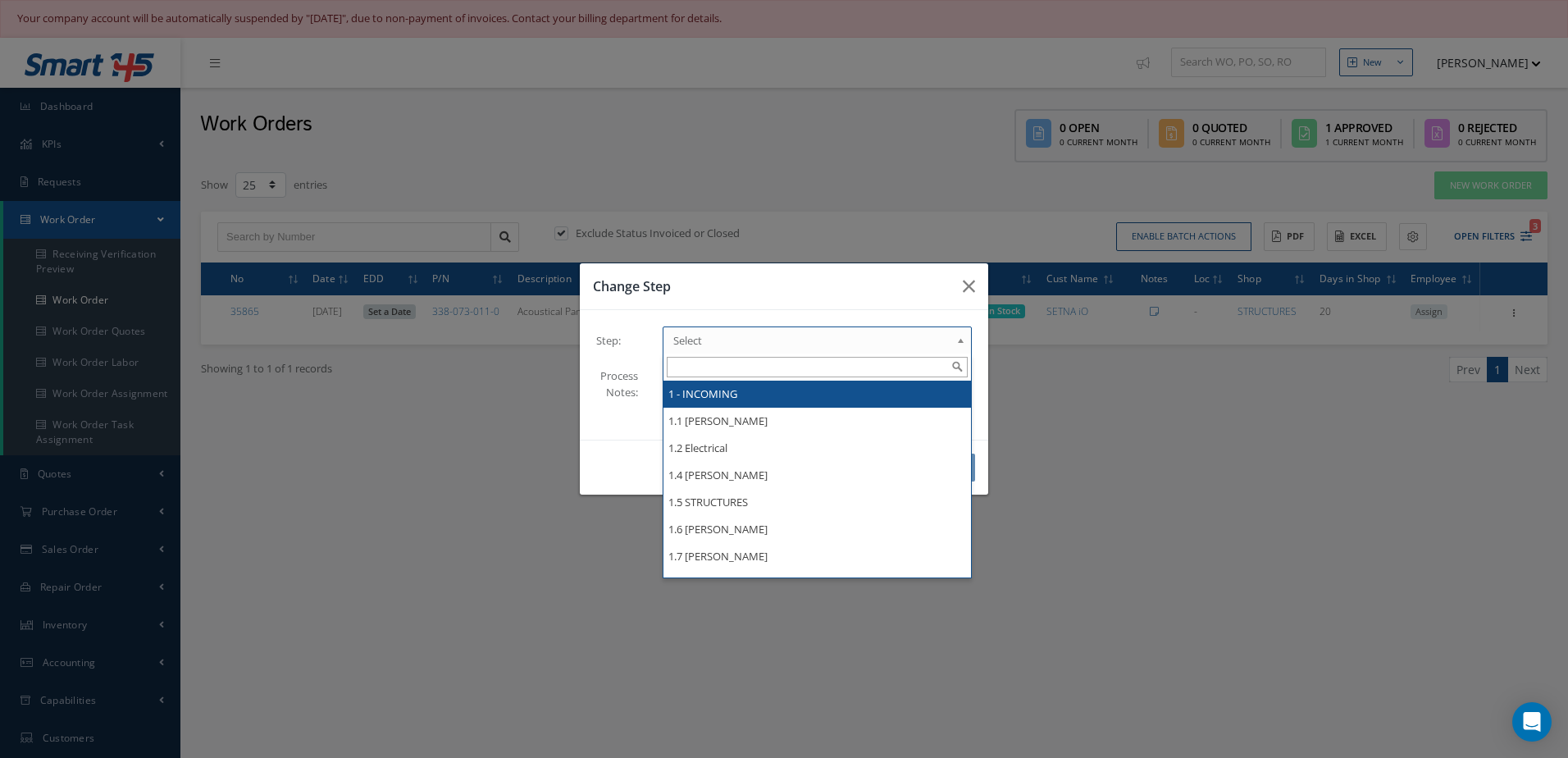
click at [855, 351] on link "Select" at bounding box center [817, 340] width 309 height 28
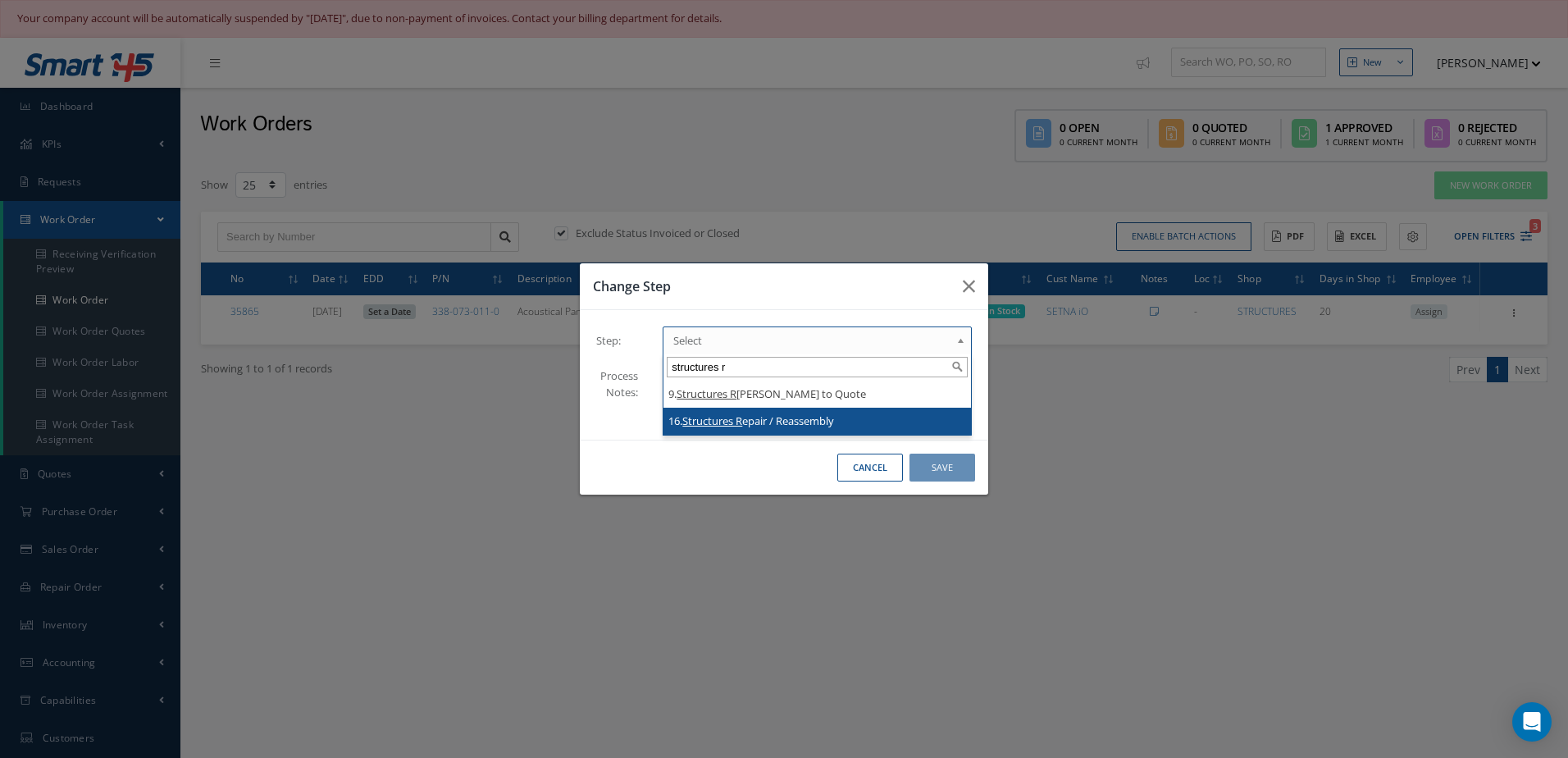
type input "structures r"
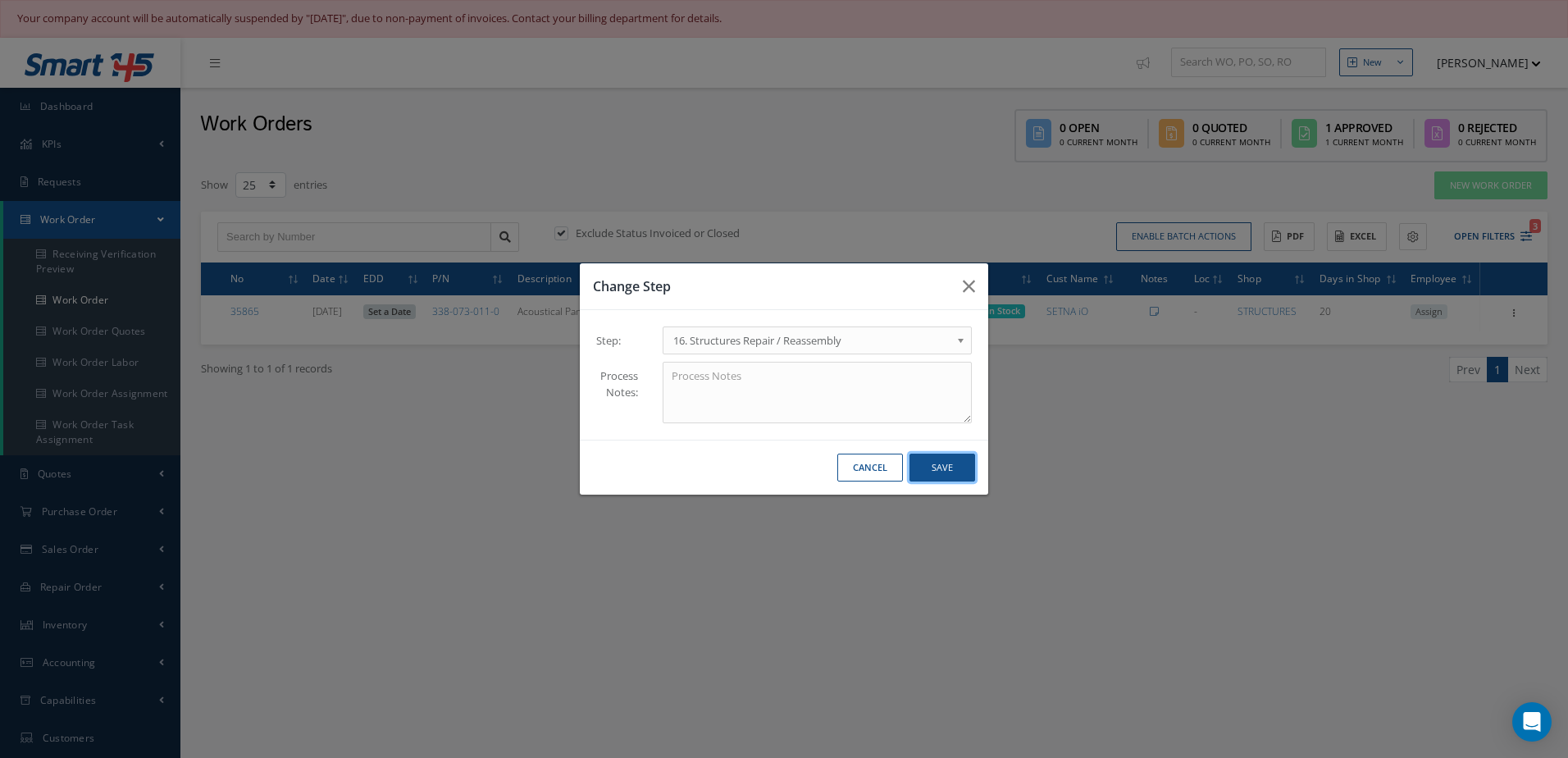
click at [949, 468] on button "Save" at bounding box center [943, 468] width 66 height 29
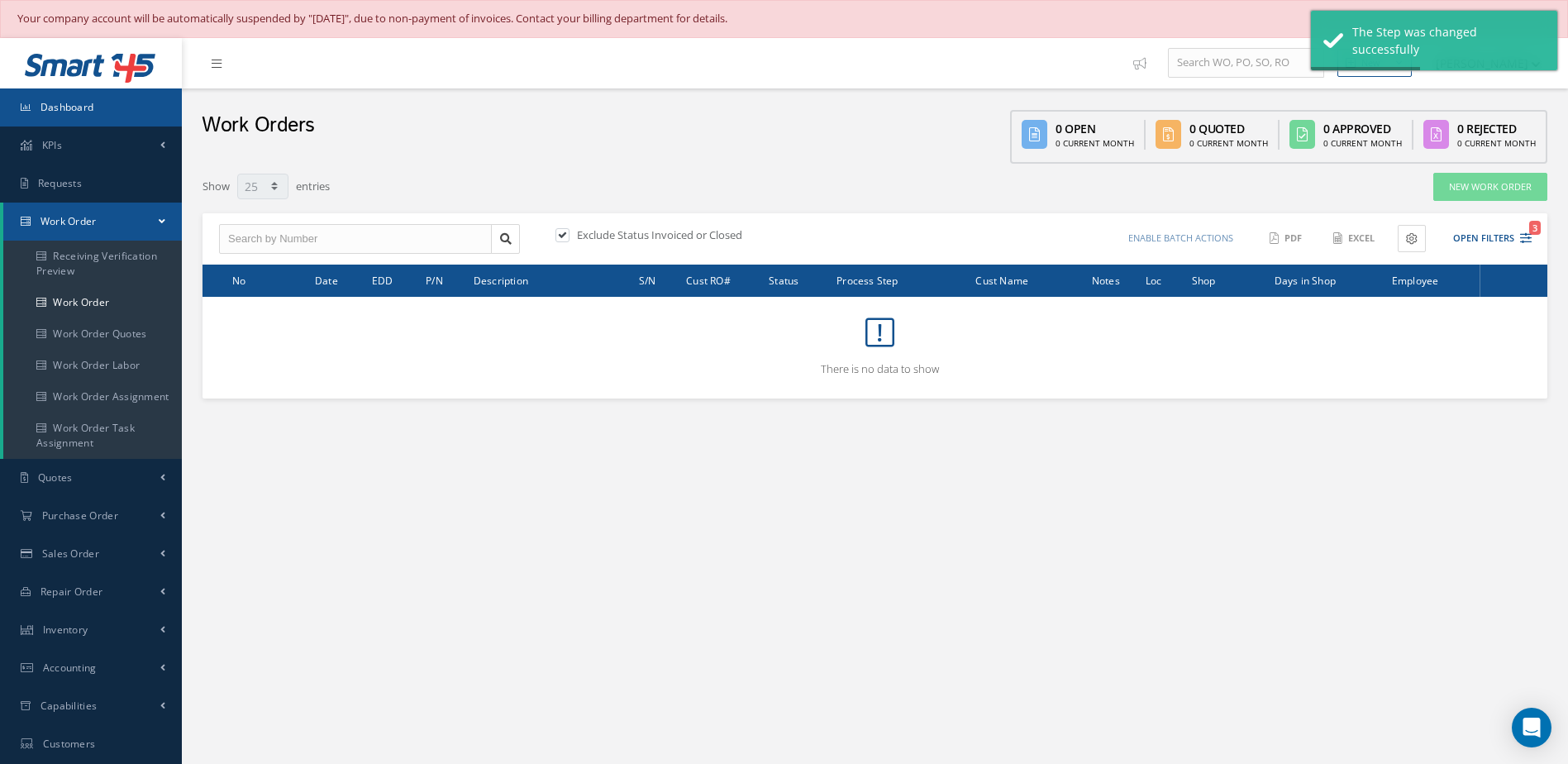
click at [91, 112] on span "Dashboard" at bounding box center [67, 107] width 54 height 14
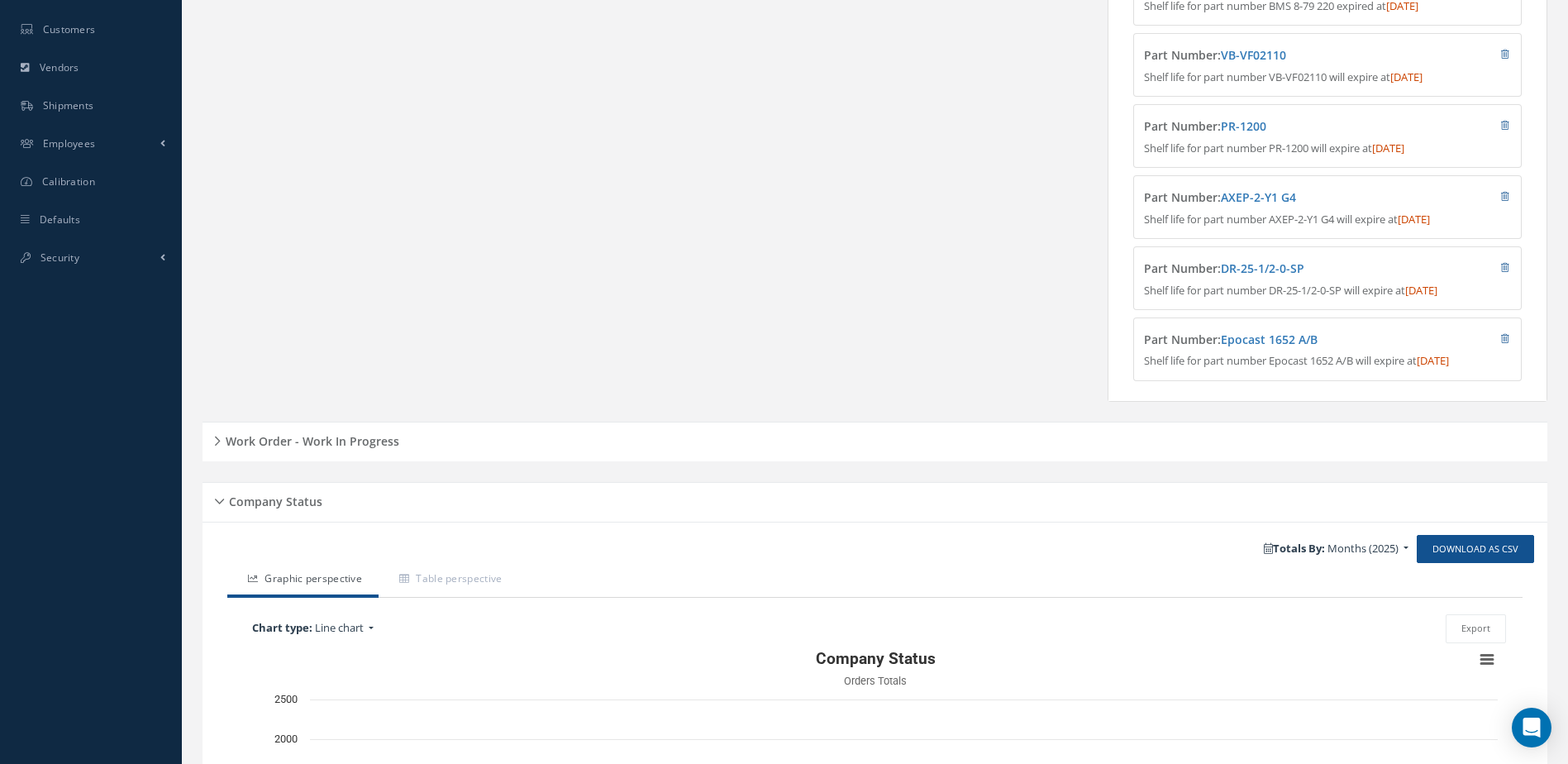
scroll to position [801, 0]
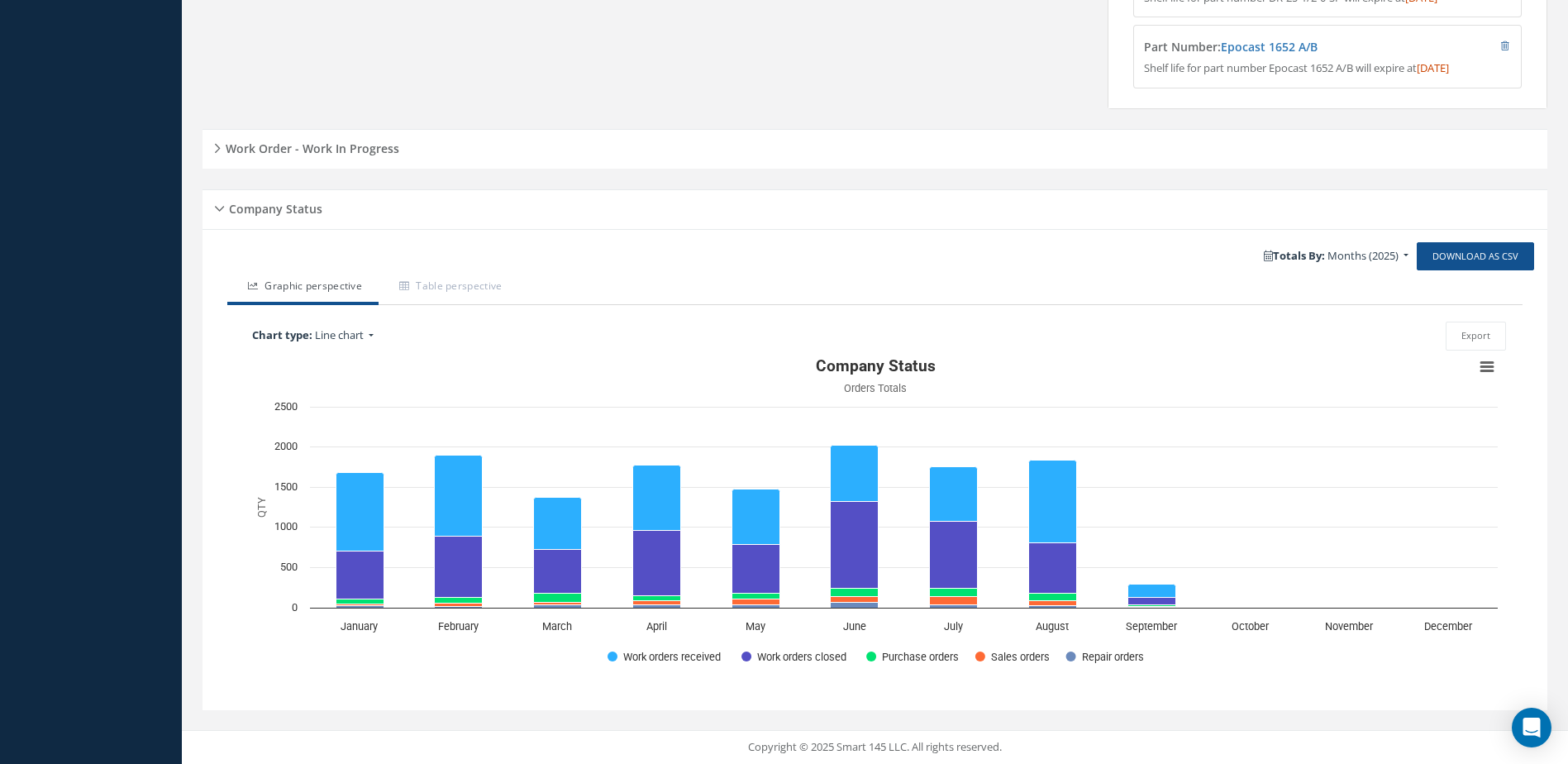
click at [315, 149] on h5 "Work Order - Work In Progress" at bounding box center [310, 145] width 179 height 20
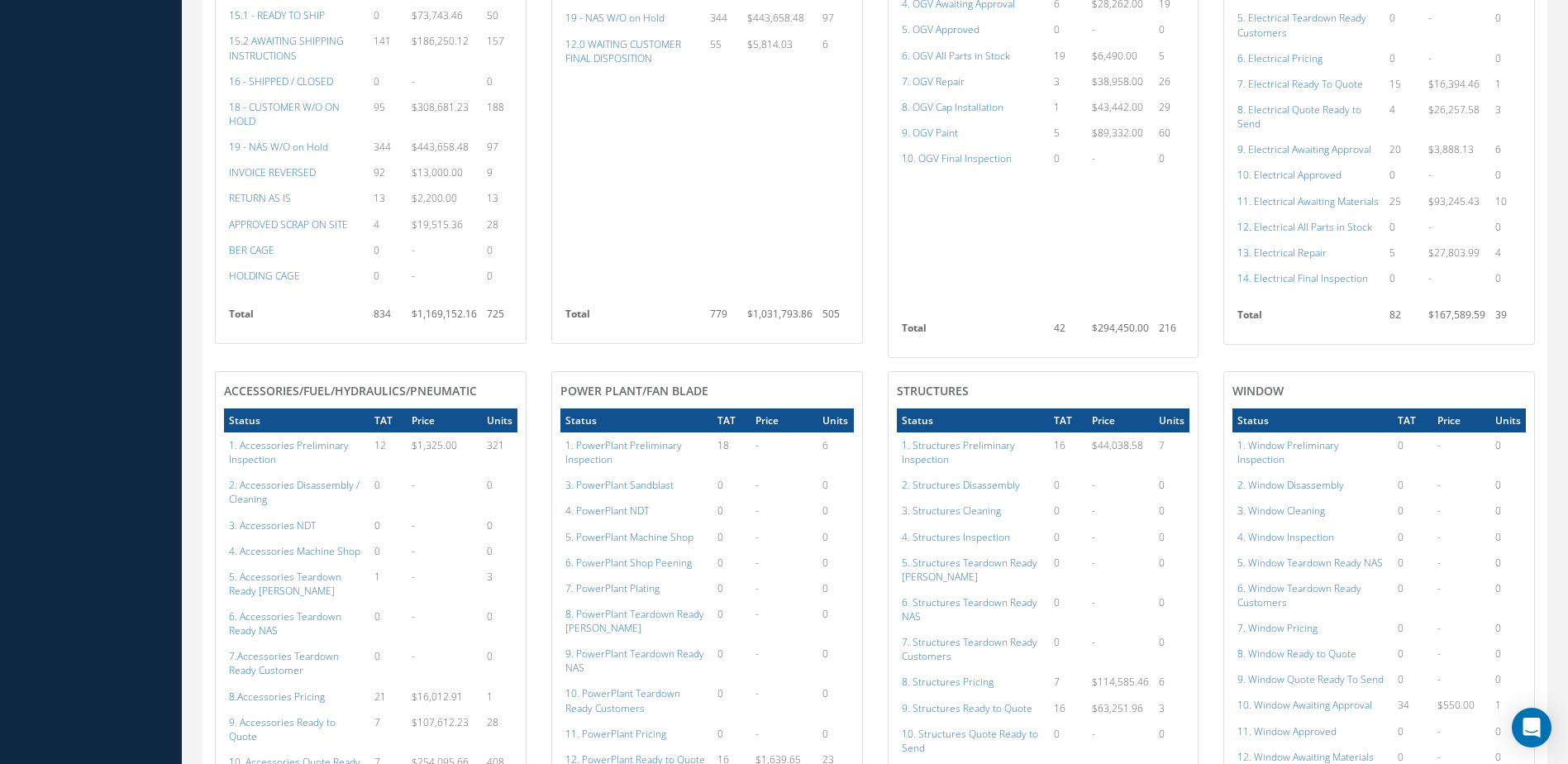
scroll to position [1628, 0]
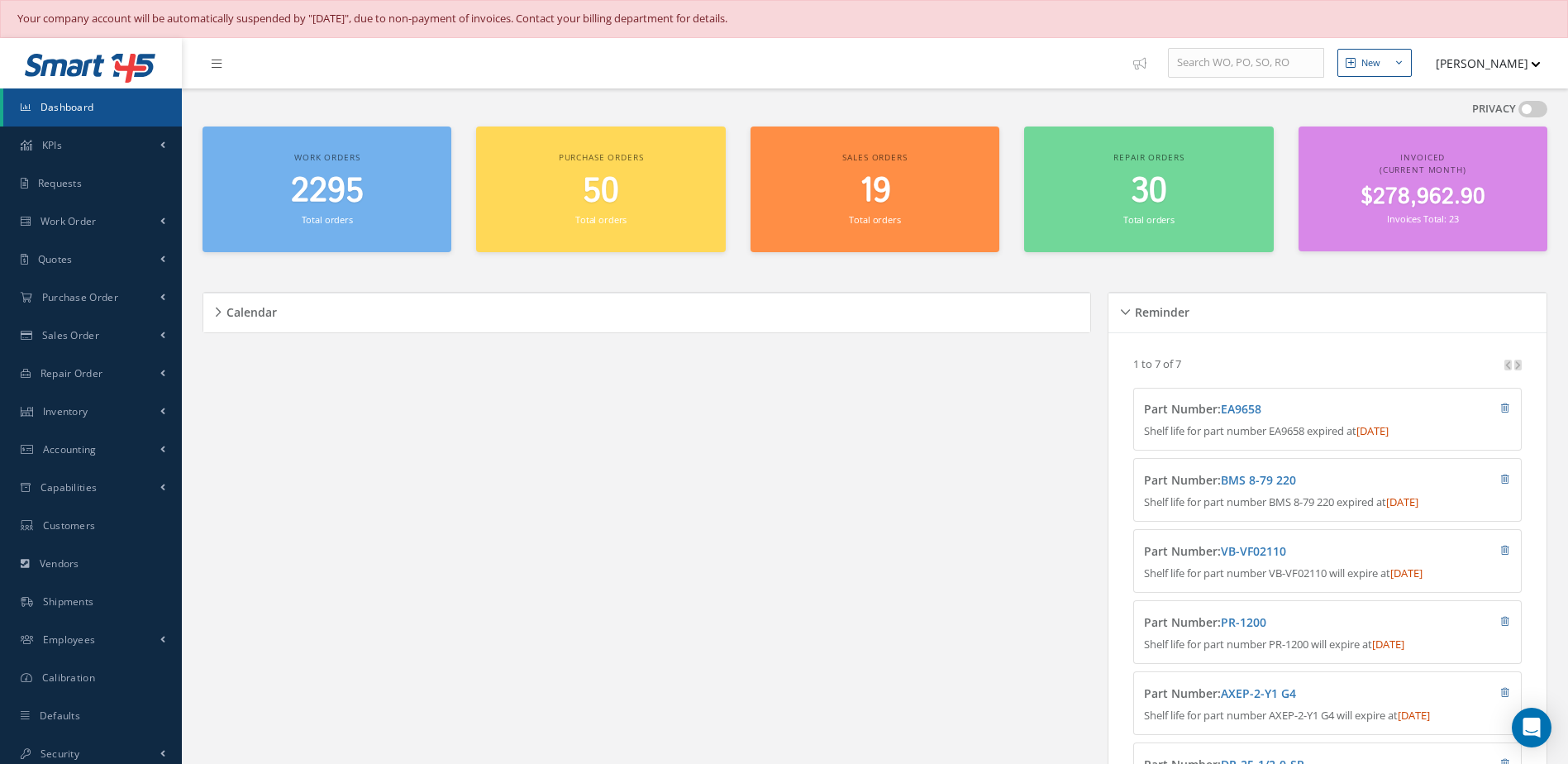
click at [338, 211] on div "2295 Total orders" at bounding box center [327, 200] width 232 height 56
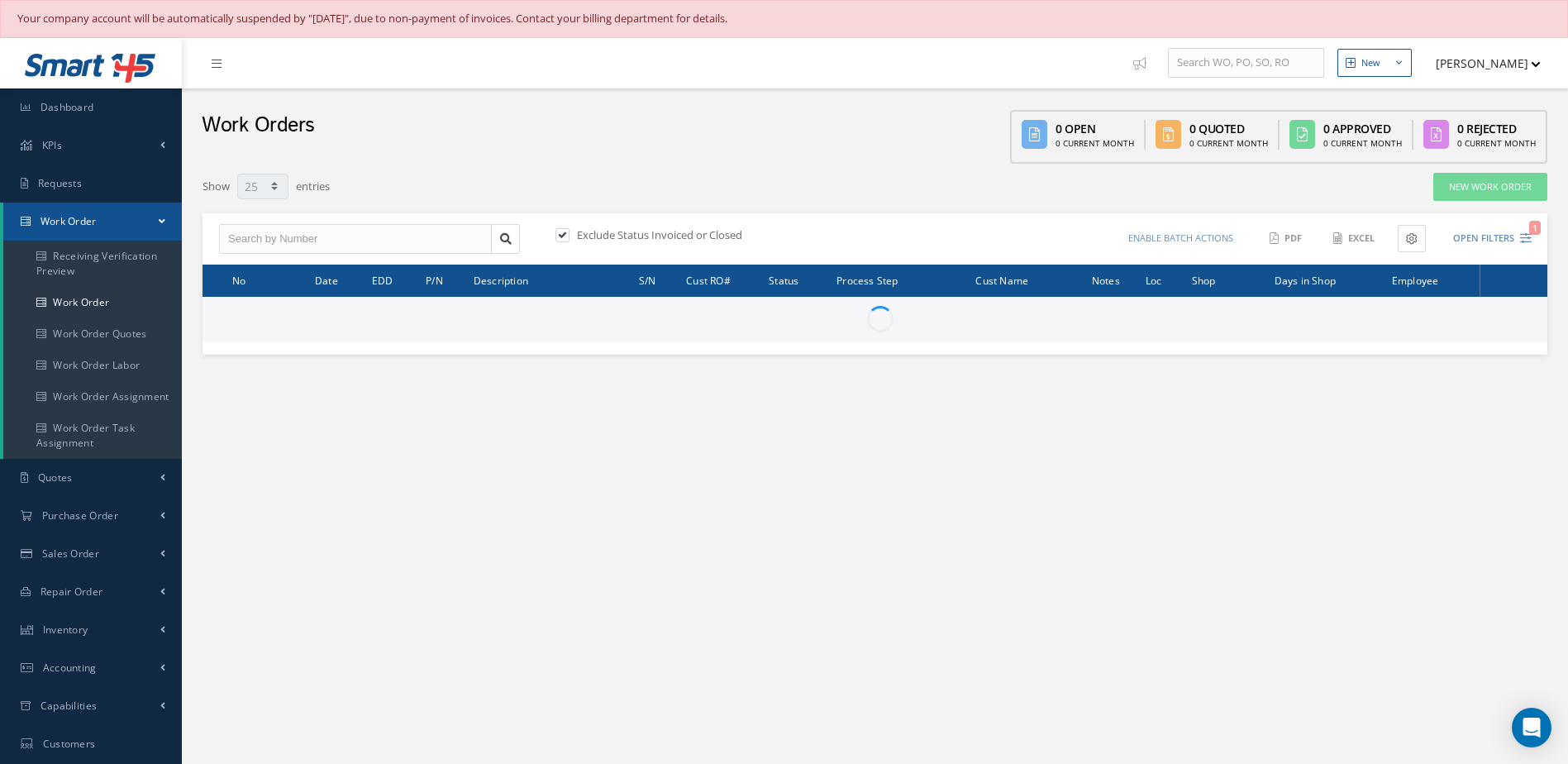
select select "25"
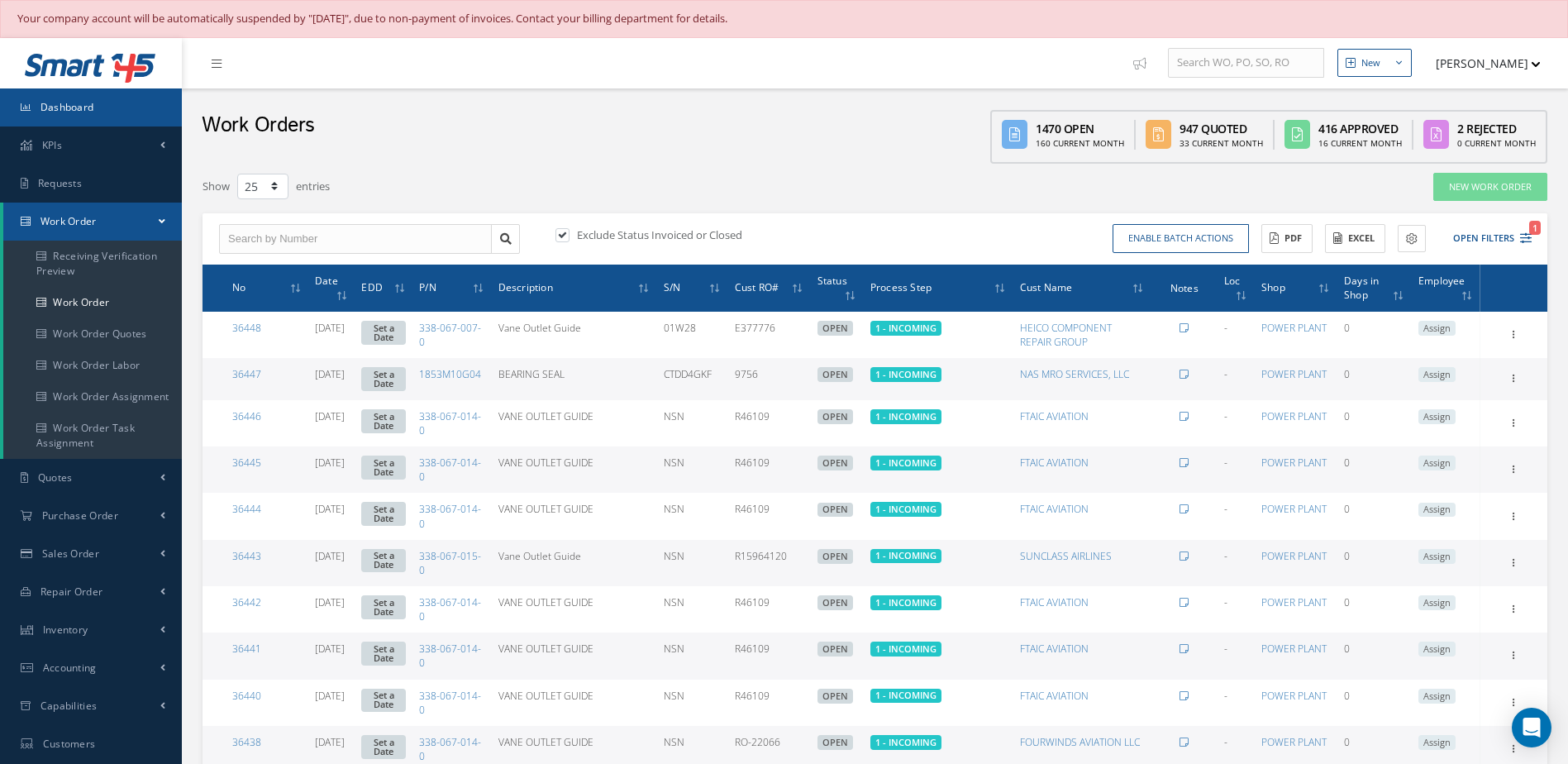
click at [108, 112] on link "Dashboard" at bounding box center [91, 107] width 182 height 38
